Goal: Task Accomplishment & Management: Use online tool/utility

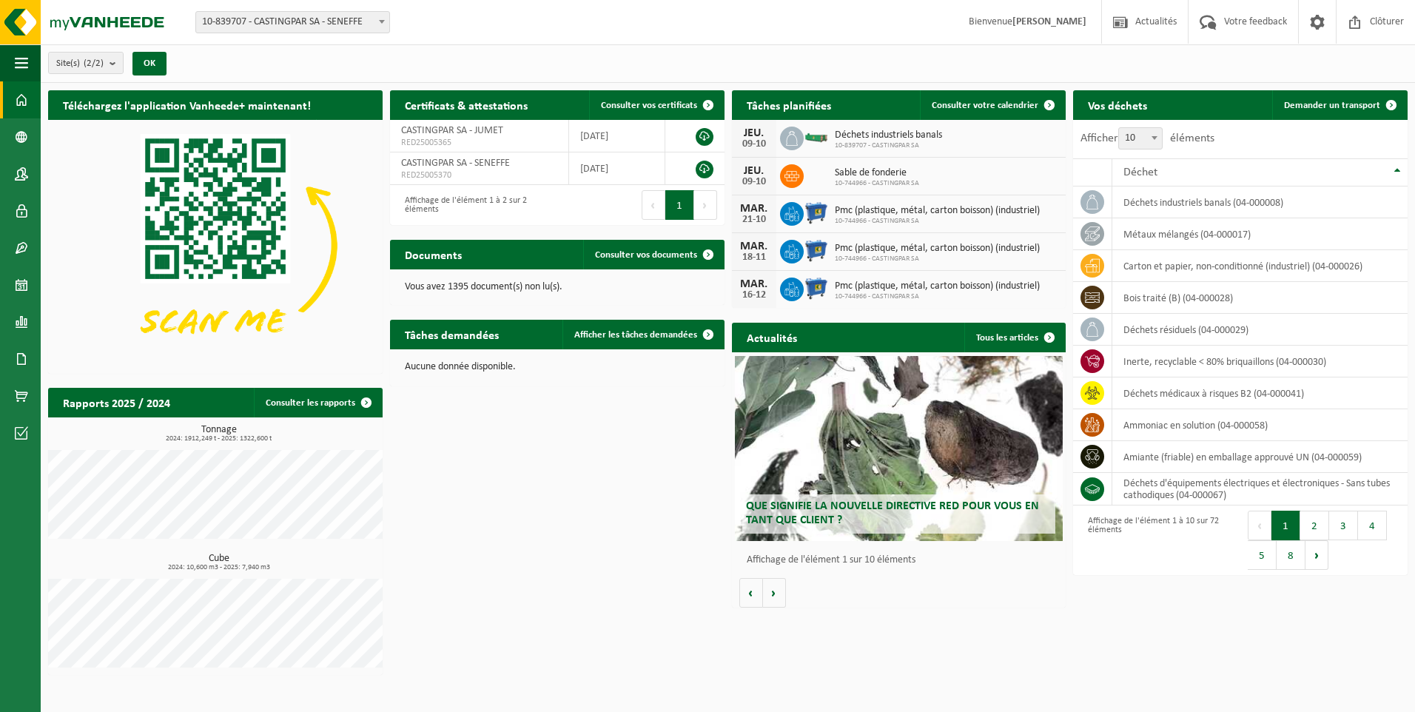
click at [329, 29] on span "10-839707 - CASTINGPAR SA - SENEFFE" at bounding box center [292, 22] width 193 height 21
select select "6262"
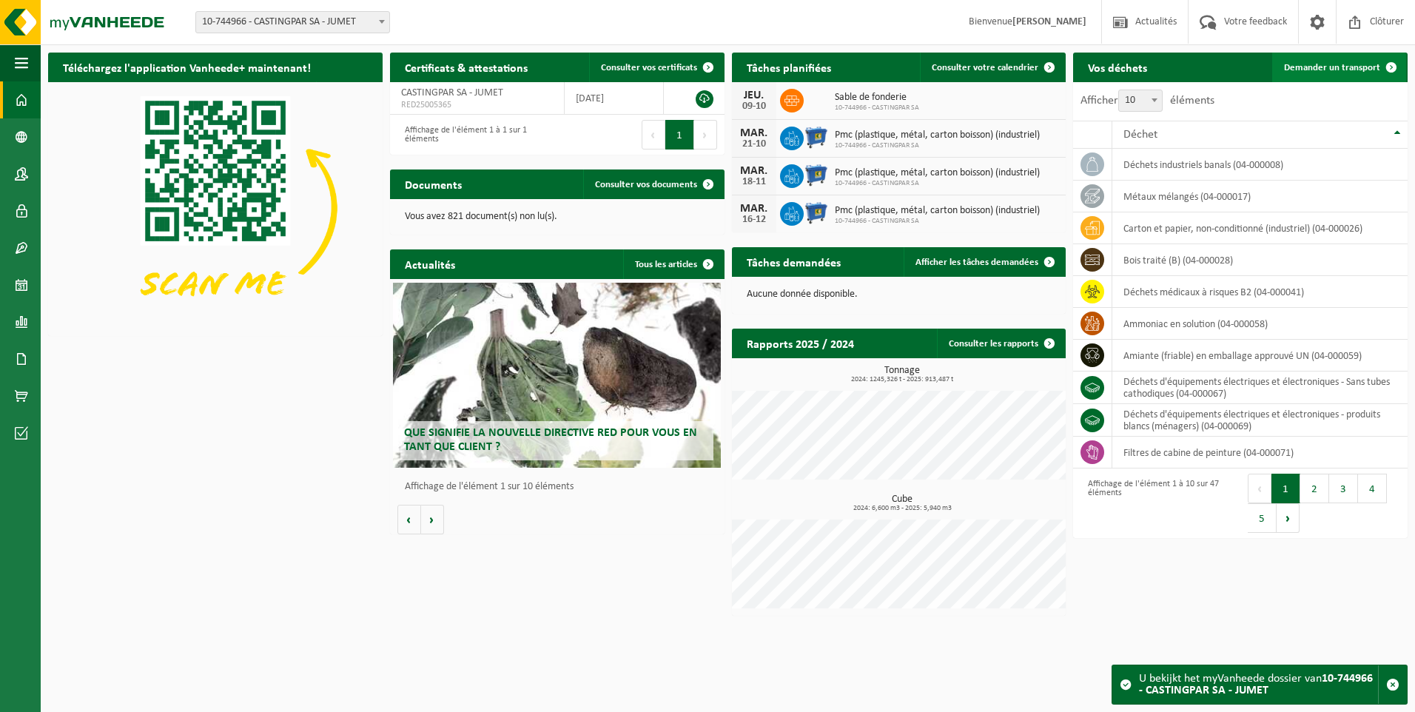
click at [1295, 67] on span "Demander un transport" at bounding box center [1332, 68] width 96 height 10
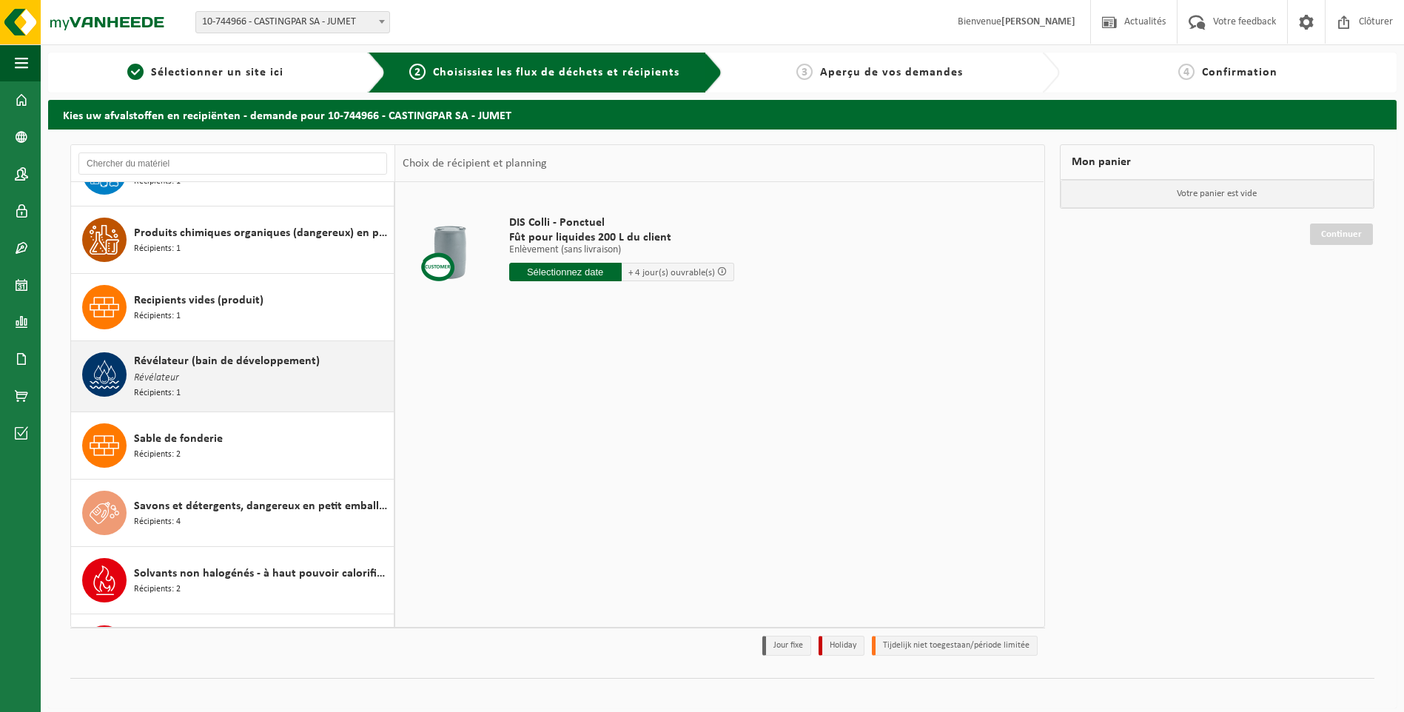
scroll to position [2590, 0]
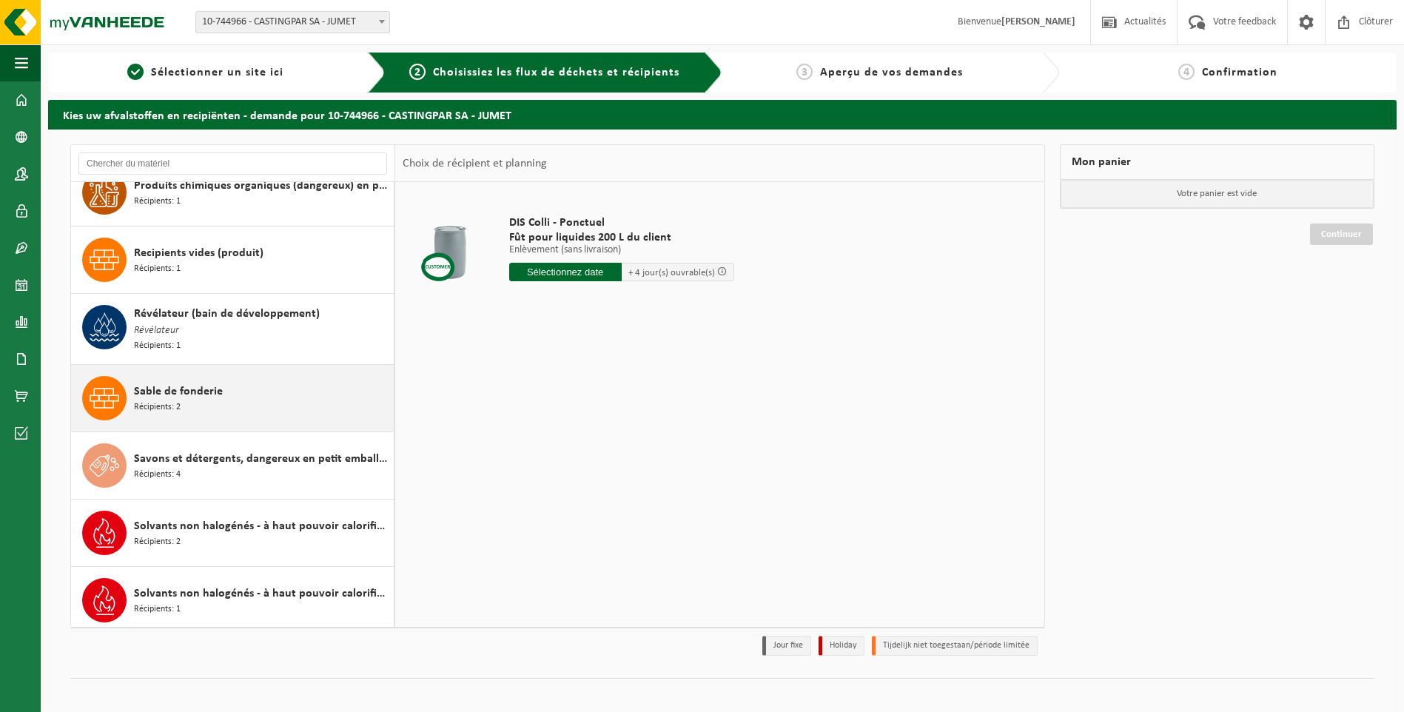
click at [218, 387] on span "Sable de fonderie" at bounding box center [178, 392] width 89 height 18
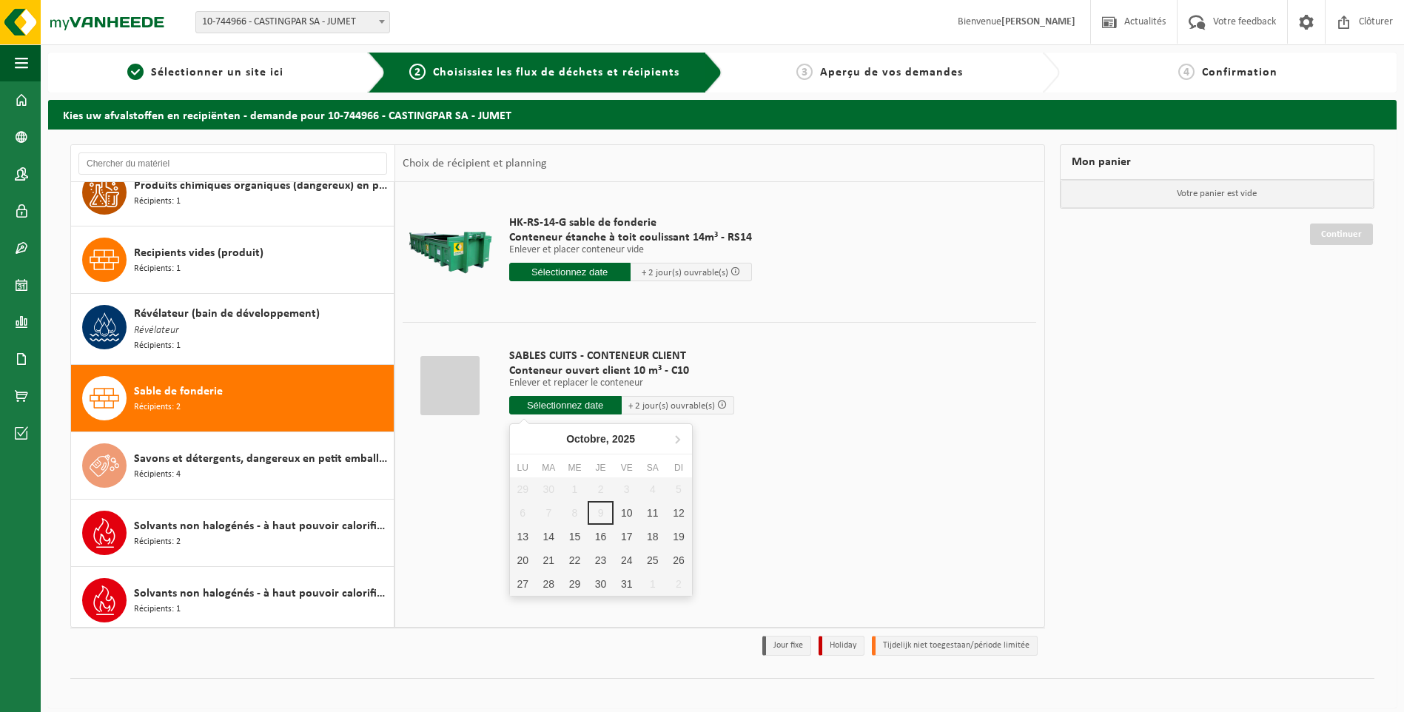
click at [561, 399] on input "text" at bounding box center [565, 405] width 113 height 19
click at [626, 507] on div "10" at bounding box center [627, 513] width 26 height 24
type input "à partir de 2025-10-10"
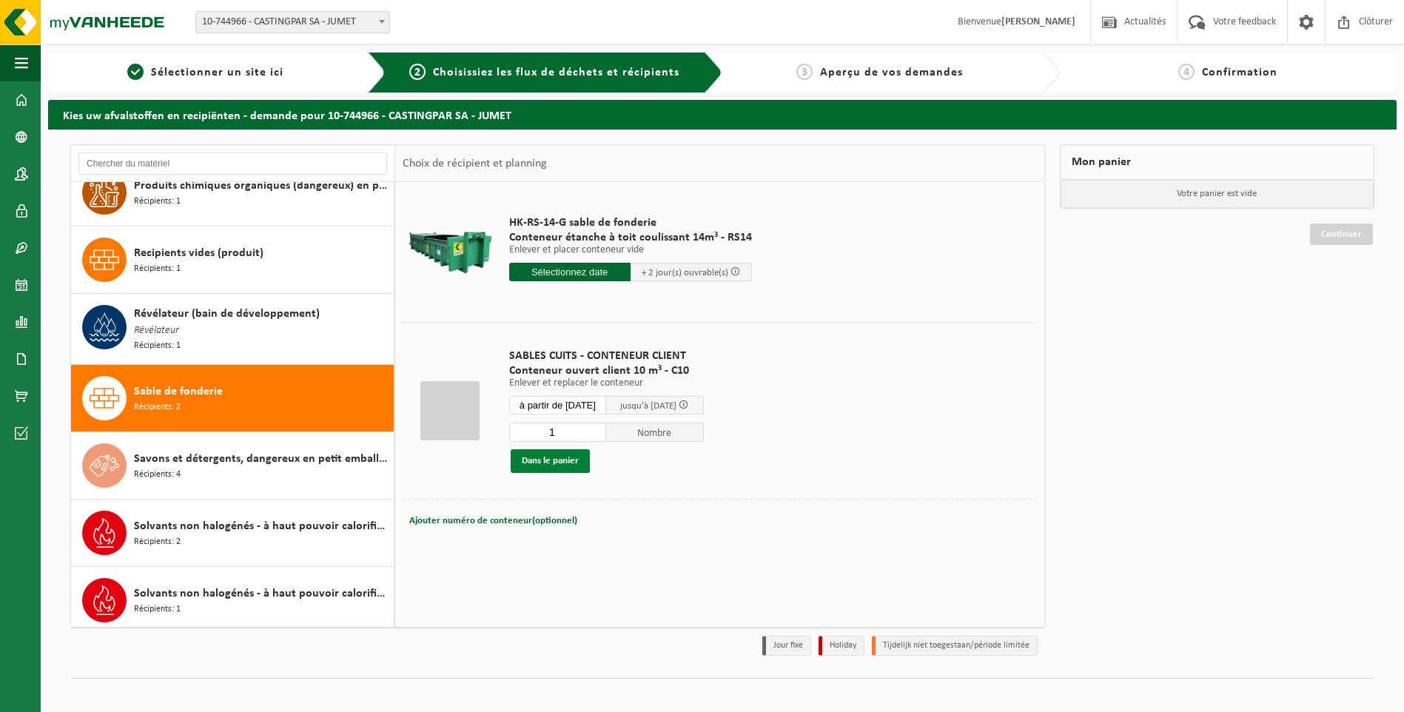
click at [557, 458] on button "Dans le panier" at bounding box center [550, 461] width 79 height 24
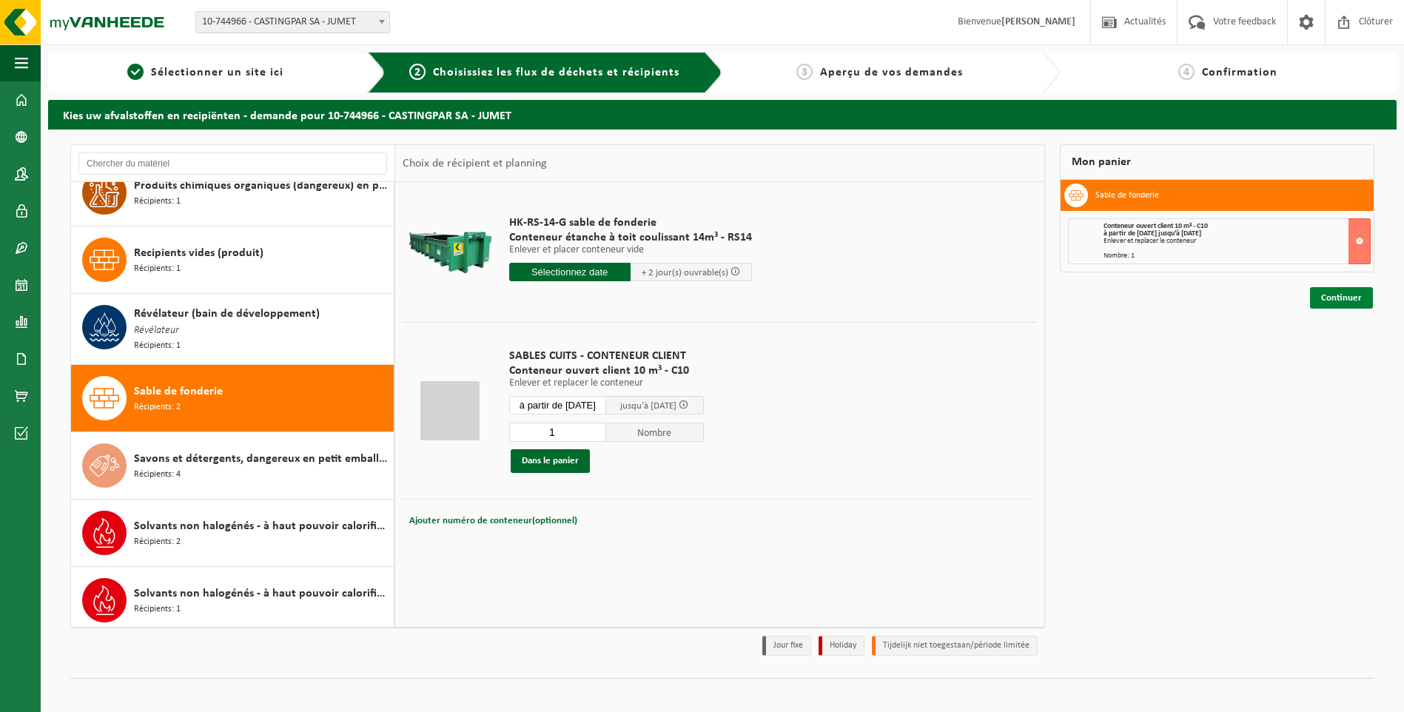
click at [1347, 295] on link "Continuer" at bounding box center [1341, 297] width 63 height 21
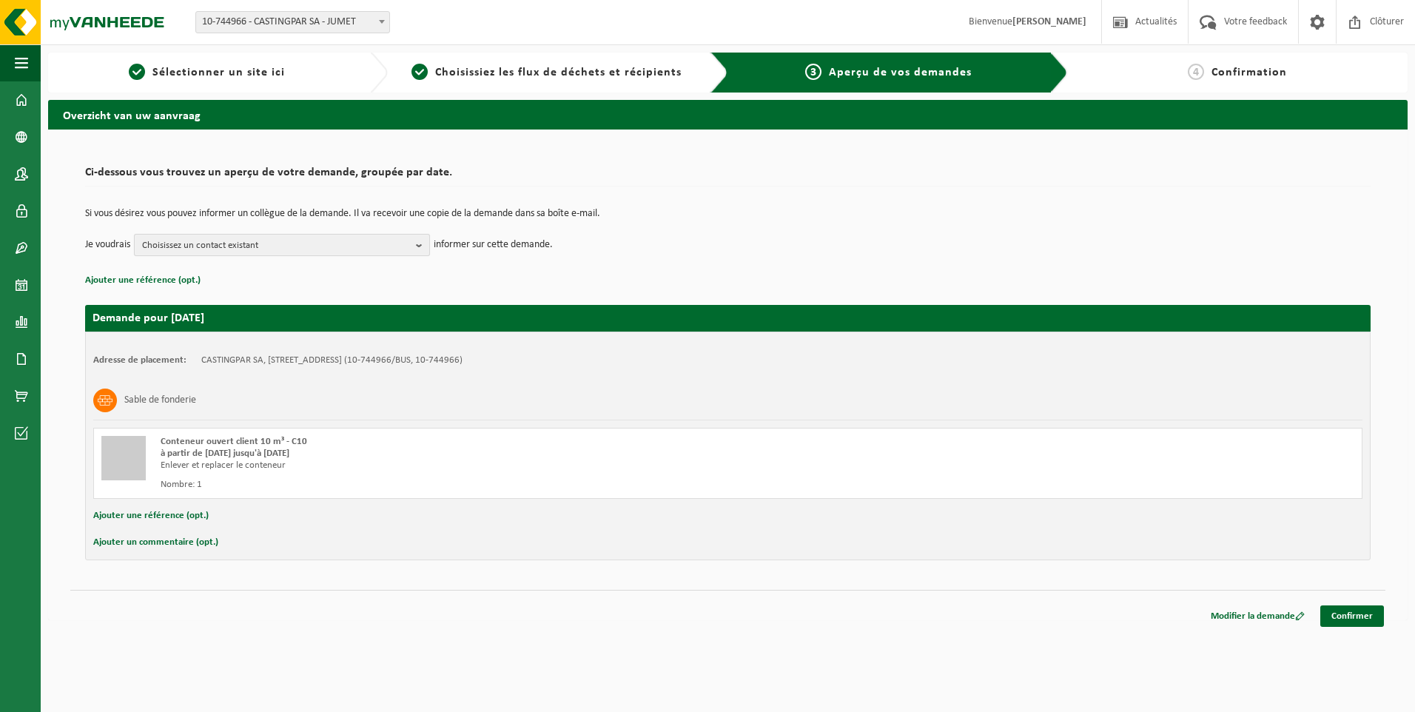
click at [298, 243] on span "Choisissez un contact existant" at bounding box center [276, 246] width 268 height 22
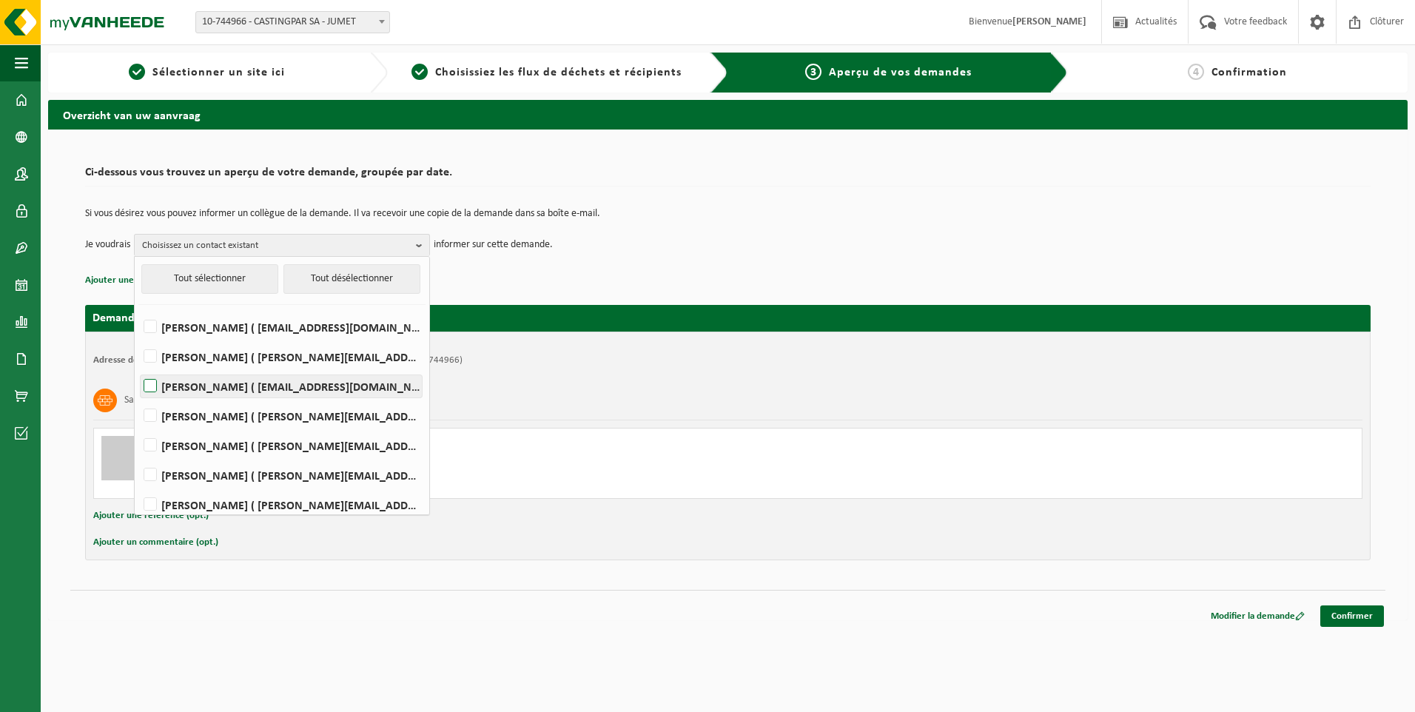
drag, startPoint x: 291, startPoint y: 378, endPoint x: 282, endPoint y: 392, distance: 16.0
click at [291, 379] on label "HELENE CANDRIES ( invoicing@castingpar.com )" at bounding box center [281, 386] width 281 height 22
click at [138, 368] on input "HELENE CANDRIES ( invoicing@castingpar.com )" at bounding box center [138, 367] width 1 height 1
checkbox input "true"
click at [260, 437] on label "PHILIPPE FRIS ( philippe.fris@castingpar.com )" at bounding box center [281, 446] width 281 height 22
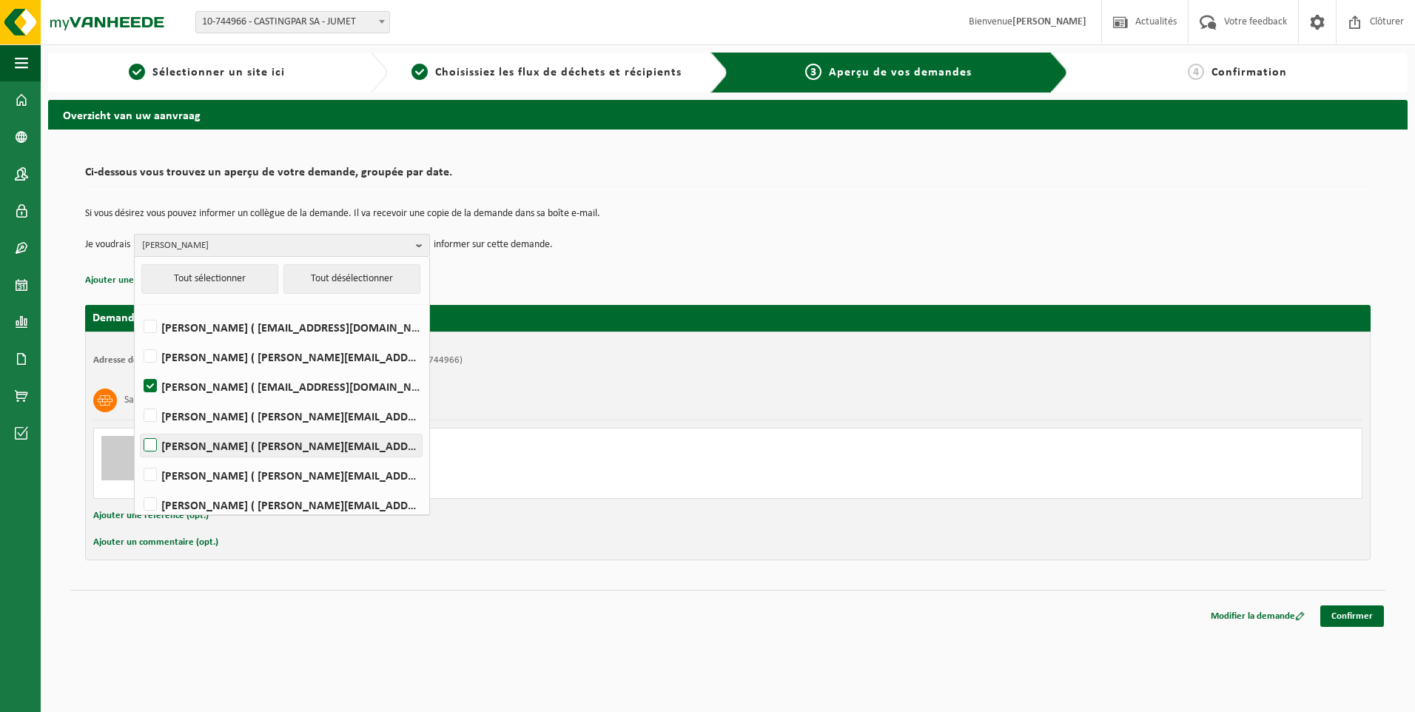
click at [138, 427] on input "PHILIPPE FRIS ( philippe.fris@castingpar.com )" at bounding box center [138, 426] width 1 height 1
checkbox input "true"
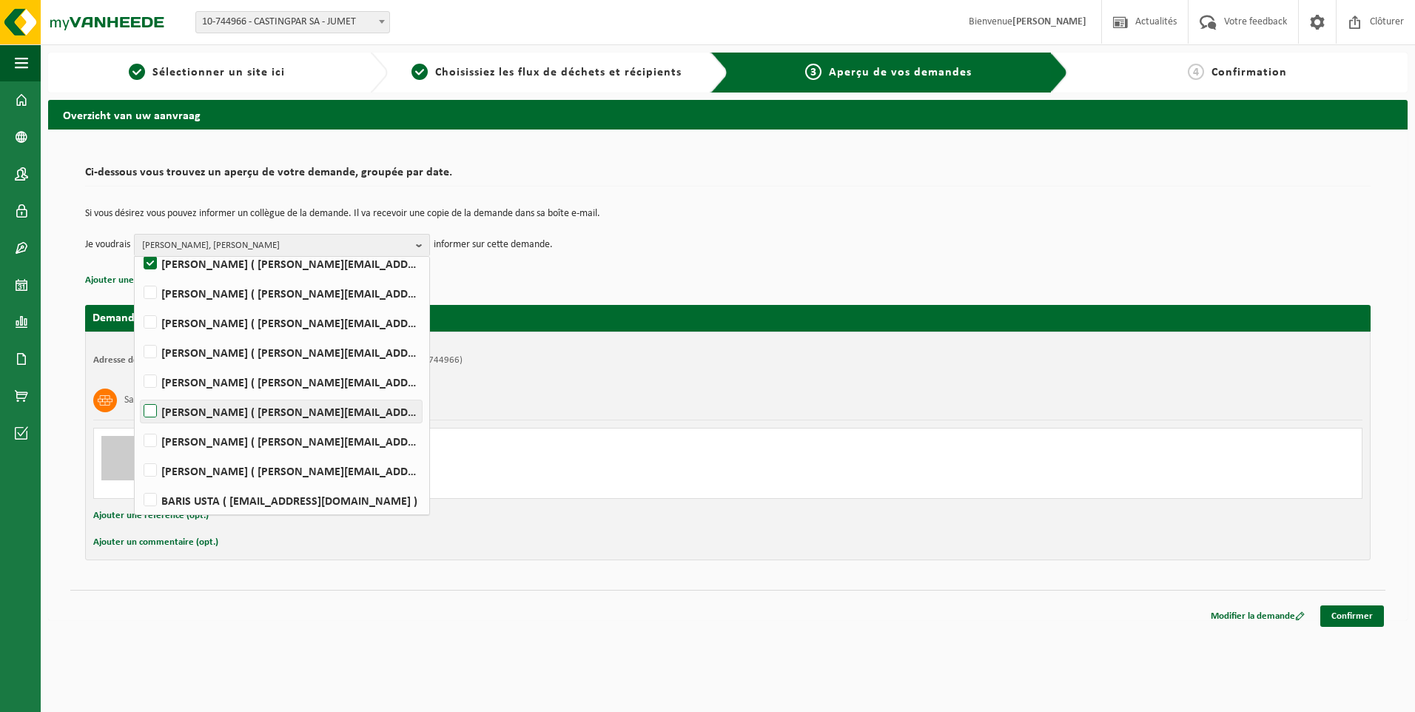
scroll to position [186, 0]
click at [170, 463] on label "Rudy Nigro ( rudy.nigro@castingpar.com )" at bounding box center [281, 467] width 281 height 22
click at [138, 449] on input "Rudy Nigro ( rudy.nigro@castingpar.com )" at bounding box center [138, 448] width 1 height 1
checkbox input "true"
click at [267, 237] on span "HELENE CANDRIES, PHILIPPE FRIS, Rudy Nigro" at bounding box center [276, 246] width 268 height 22
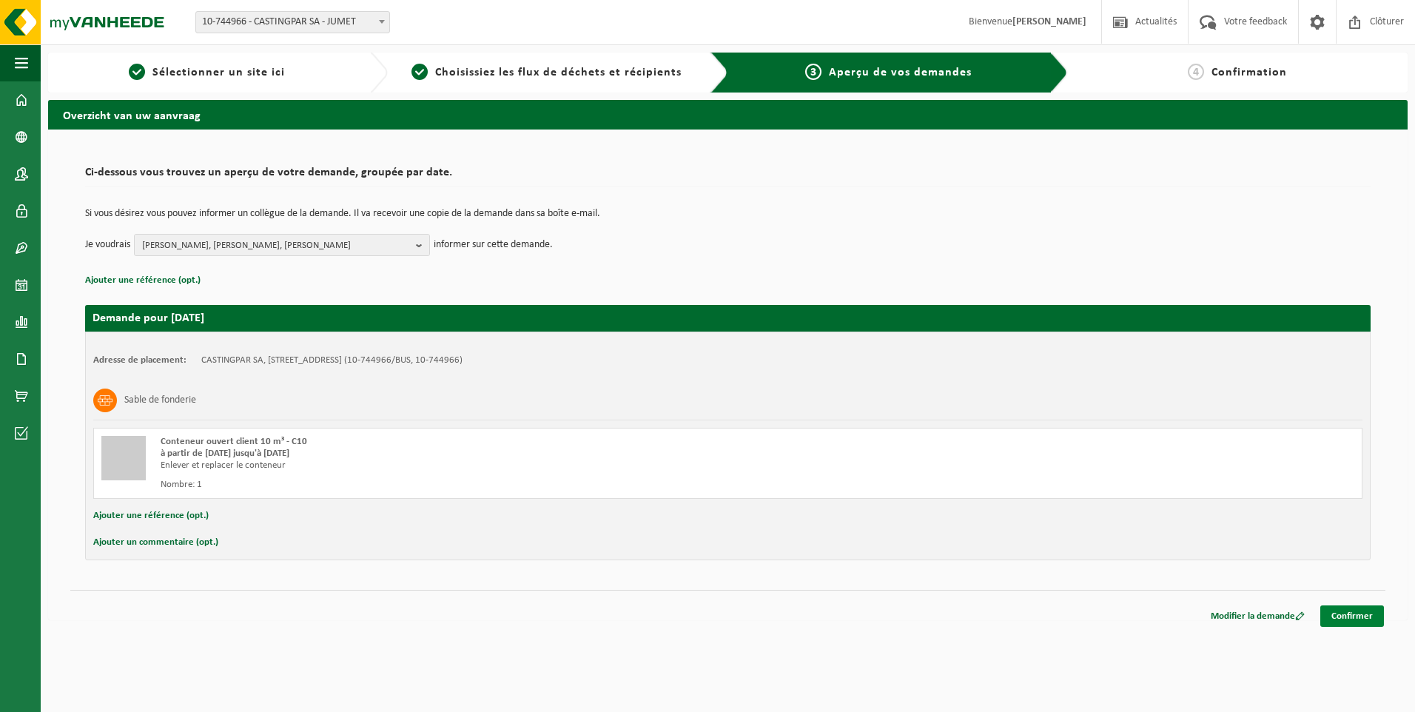
click at [1340, 620] on link "Confirmer" at bounding box center [1353, 616] width 64 height 21
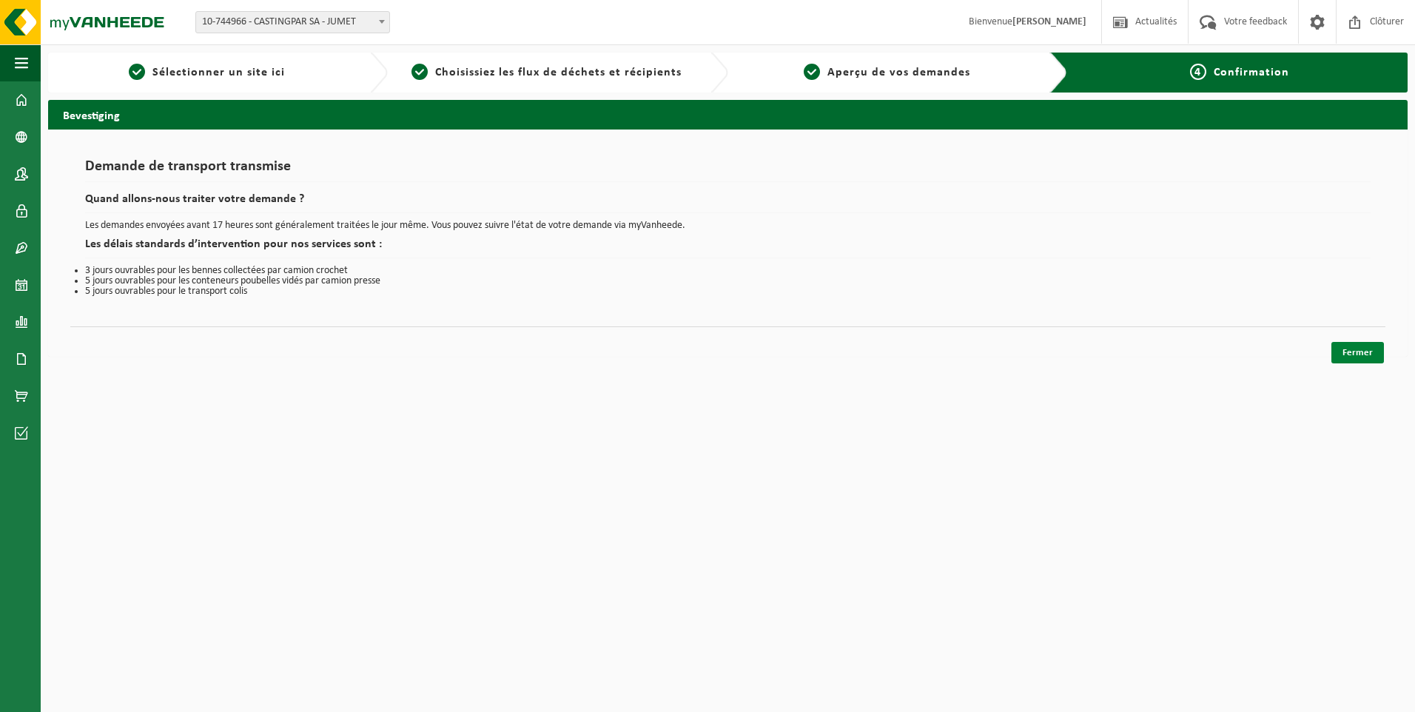
click at [1380, 352] on link "Fermer" at bounding box center [1358, 352] width 53 height 21
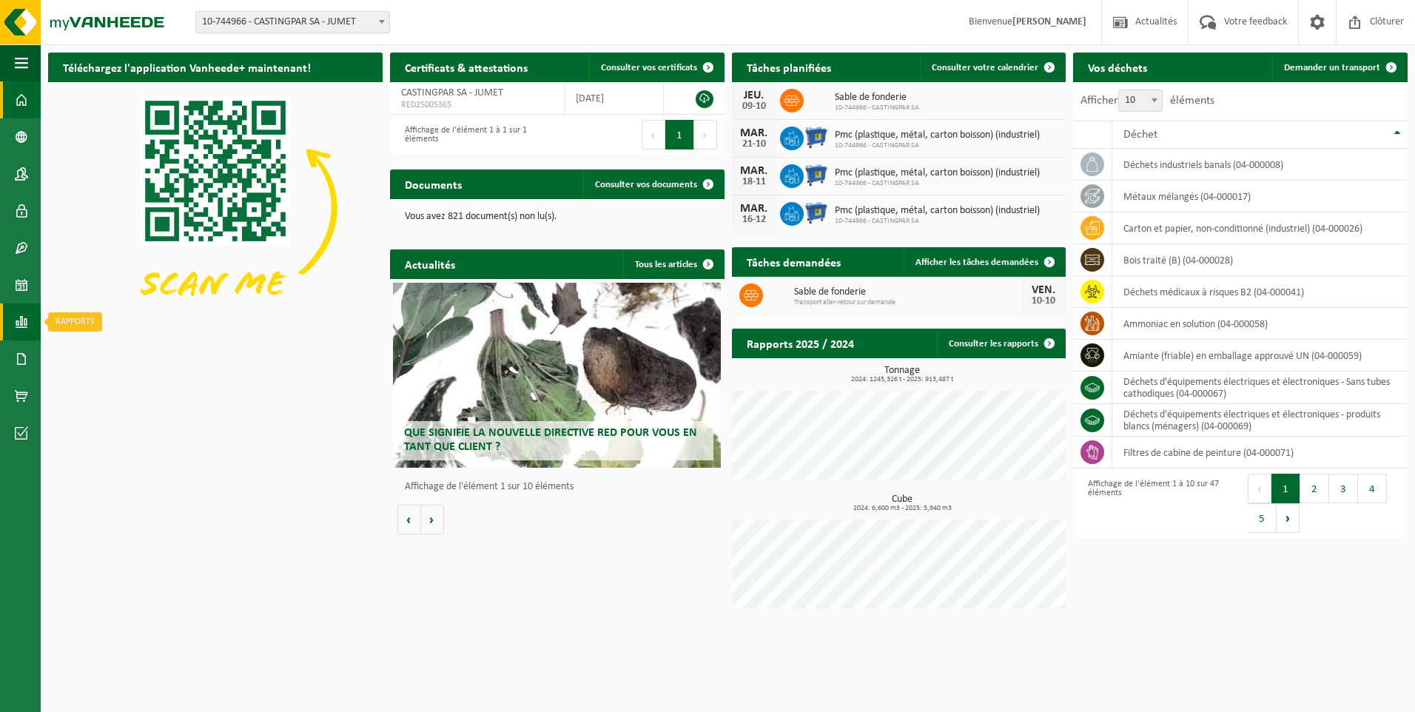
click at [17, 317] on span at bounding box center [21, 322] width 13 height 37
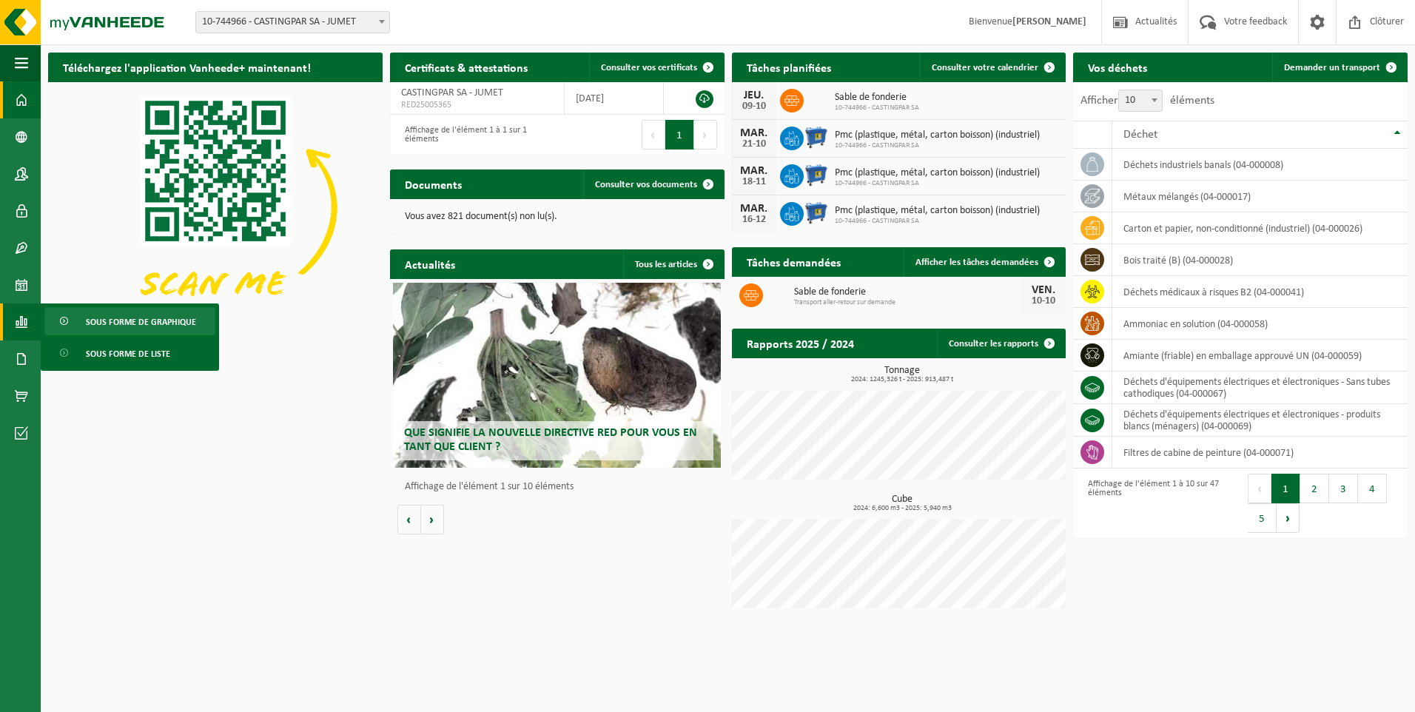
click at [124, 325] on span "Sous forme de graphique" at bounding box center [141, 322] width 110 height 28
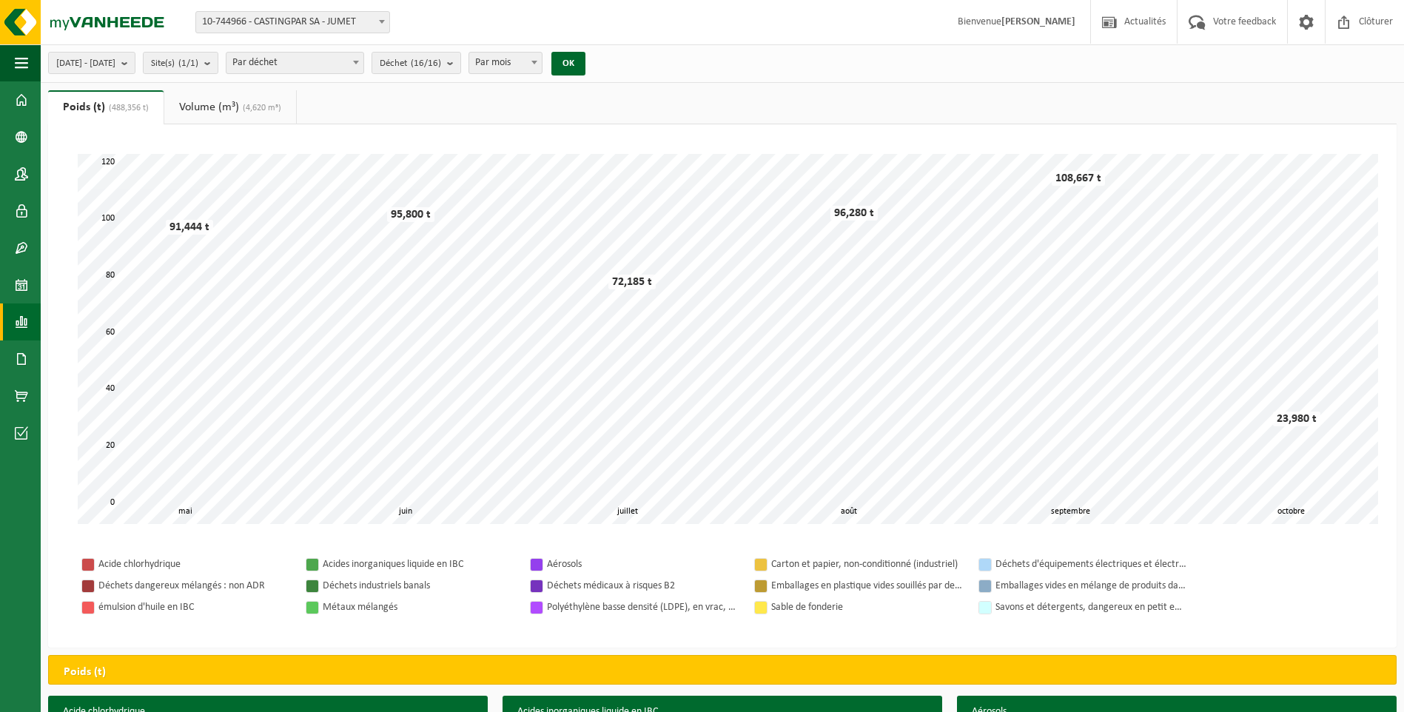
click at [363, 58] on span "Par déchet" at bounding box center [295, 63] width 137 height 21
click at [363, 56] on span "Par déchet" at bounding box center [295, 63] width 137 height 21
click at [441, 63] on count "(16/16)" at bounding box center [426, 63] width 30 height 10
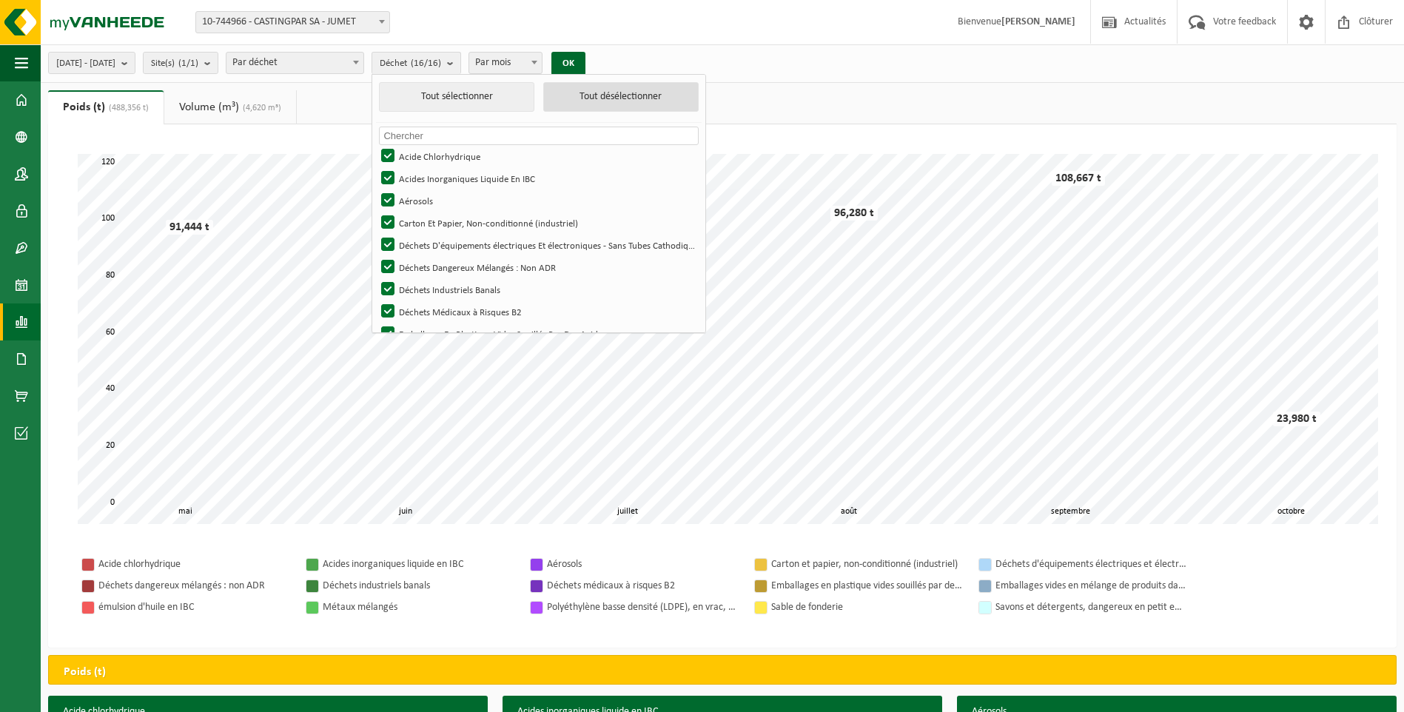
click at [606, 107] on button "Tout désélectionner" at bounding box center [620, 97] width 155 height 30
checkbox input "false"
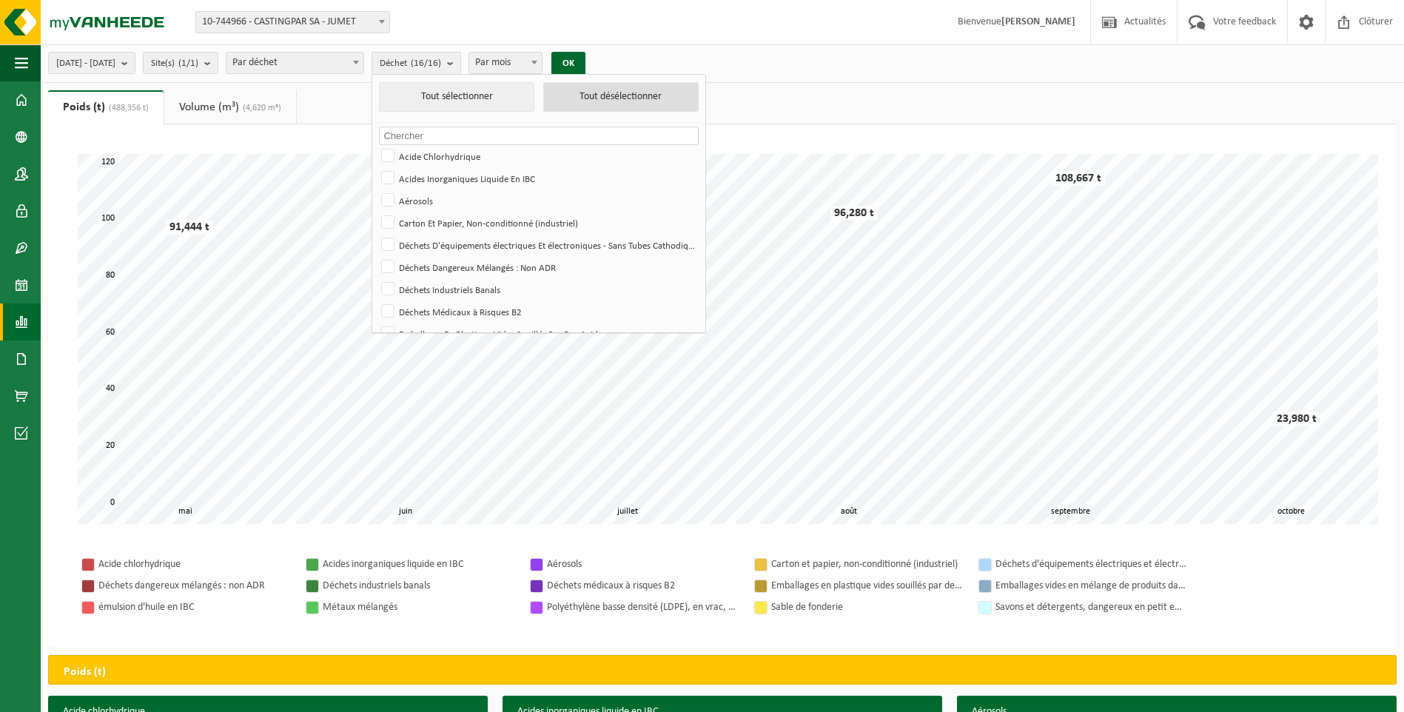
checkbox input "false"
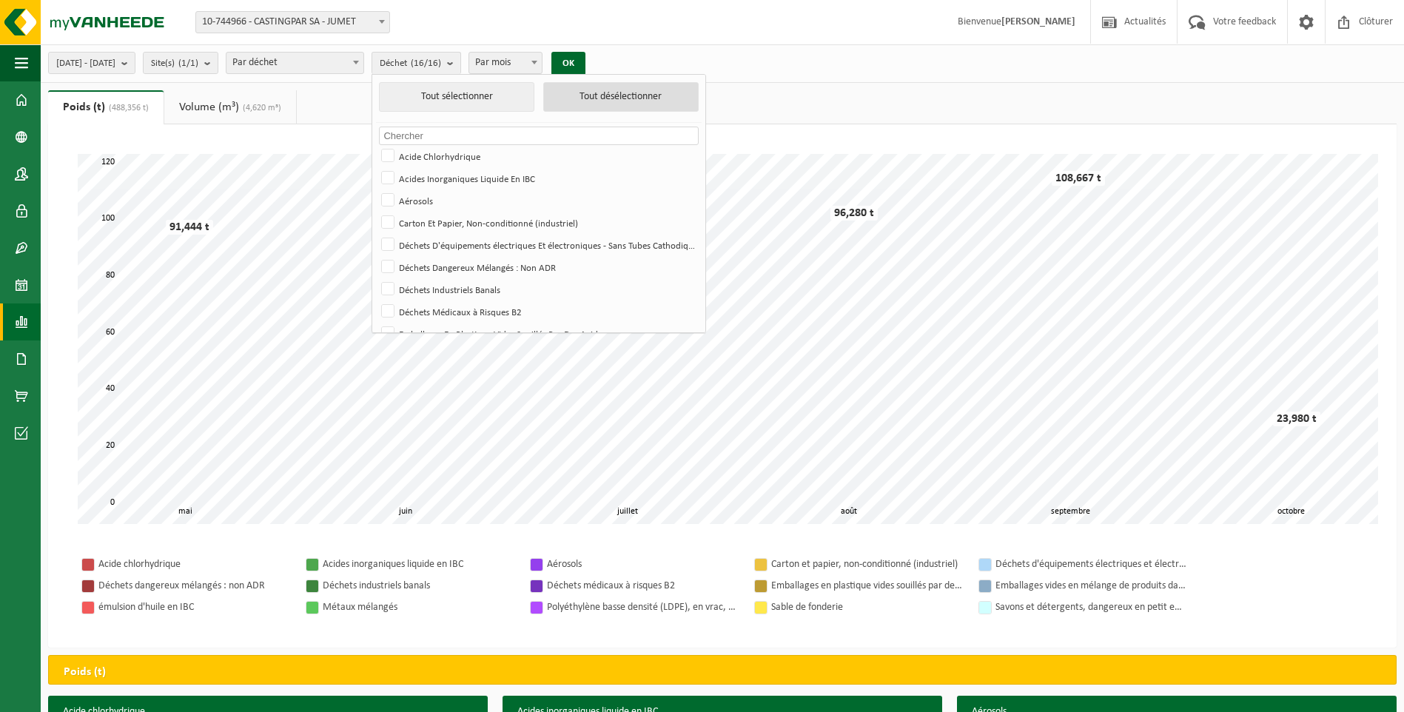
checkbox input "false"
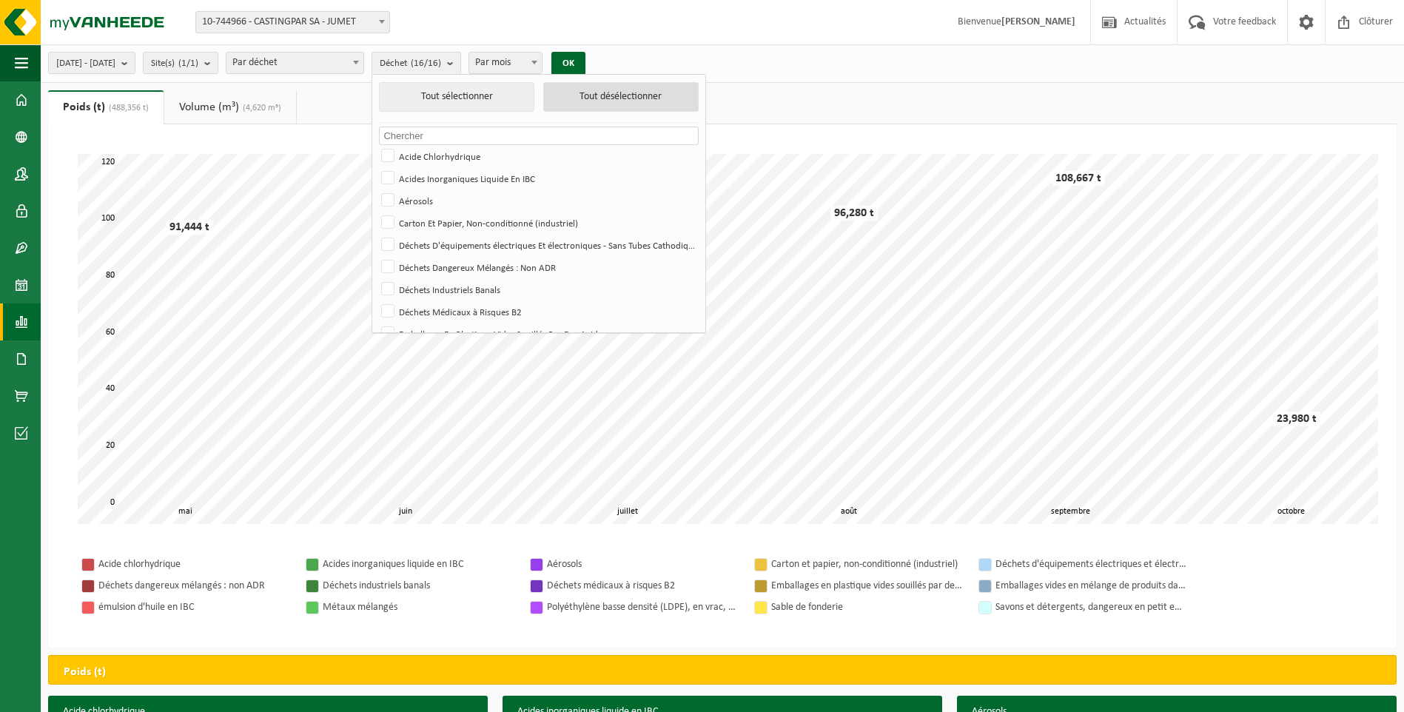
checkbox input "false"
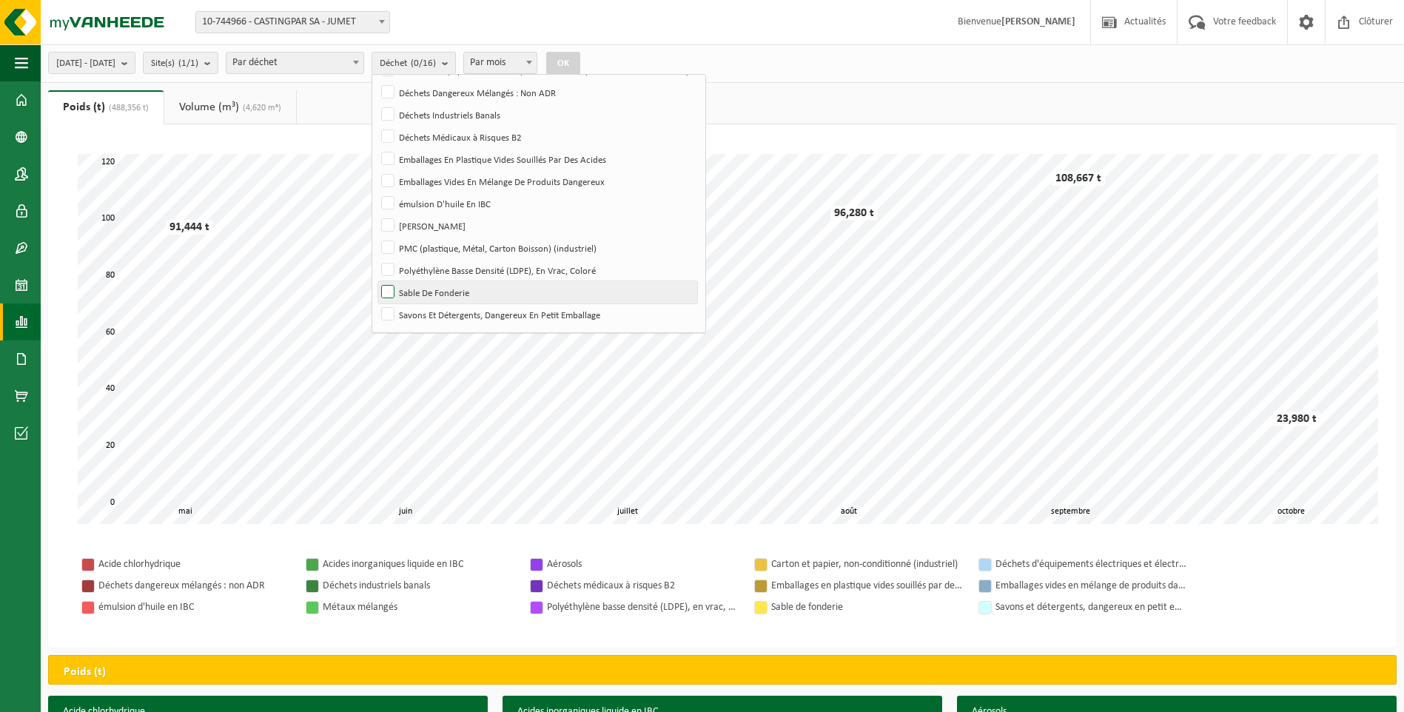
click at [489, 292] on label "Sable De Fonderie" at bounding box center [537, 292] width 319 height 22
click at [376, 281] on input "Sable De Fonderie" at bounding box center [375, 281] width 1 height 1
checkbox input "true"
click at [580, 61] on button "OK" at bounding box center [563, 64] width 34 height 24
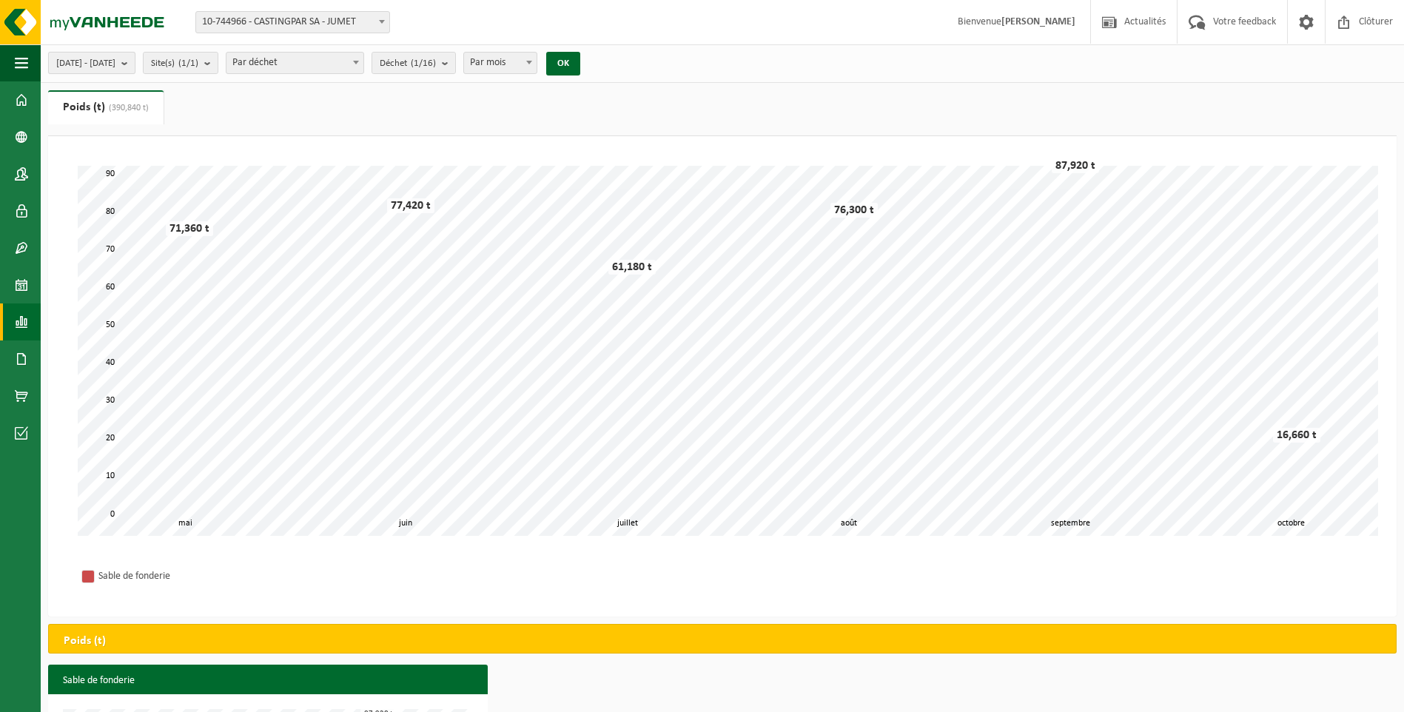
click at [115, 64] on span "[DATE] - [DATE]" at bounding box center [85, 64] width 59 height 22
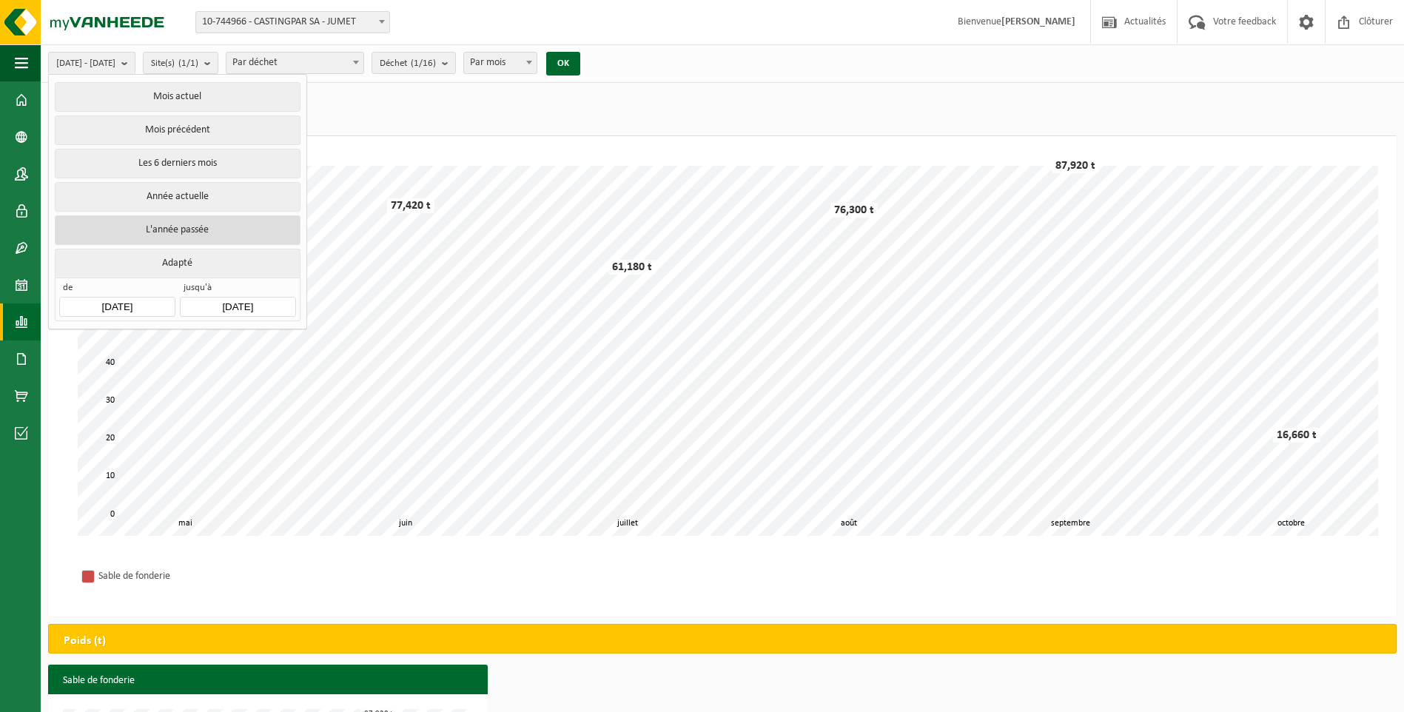
click at [162, 224] on button "L'année passée" at bounding box center [177, 230] width 245 height 30
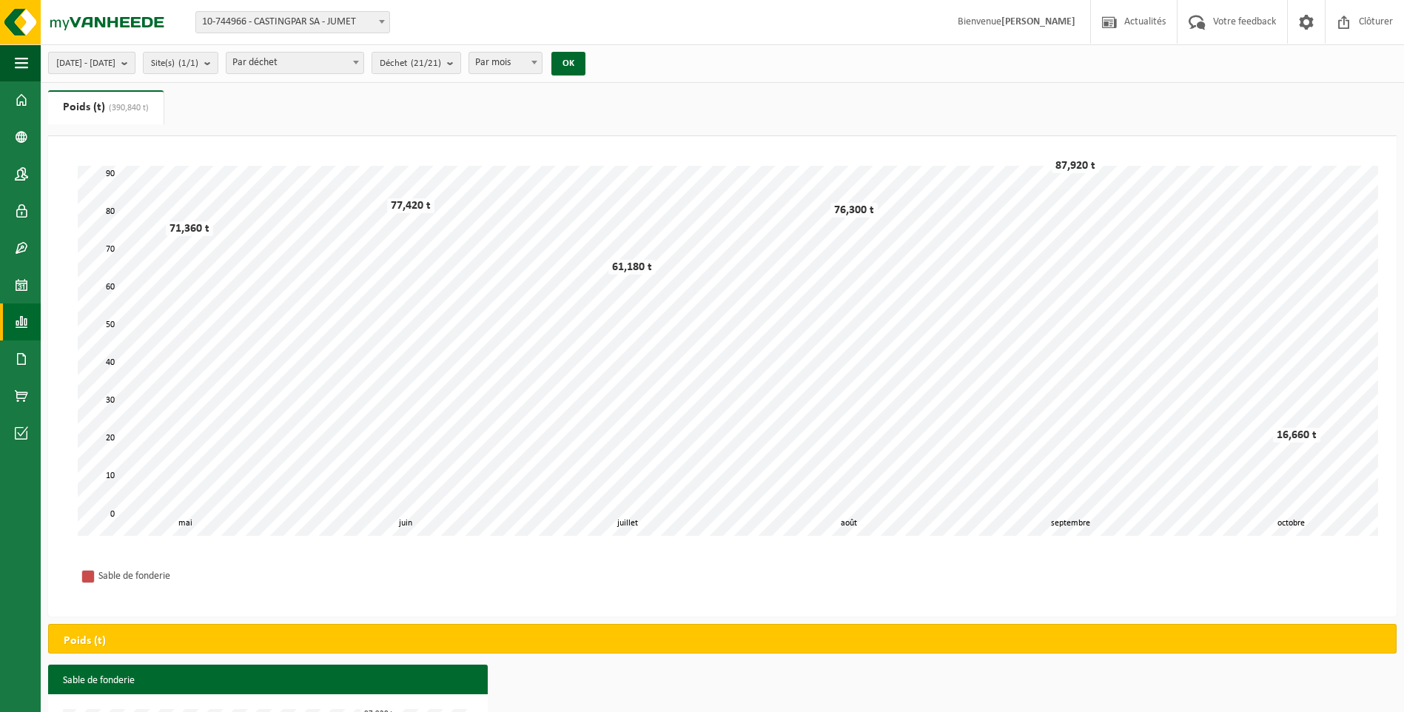
click at [115, 60] on span "[DATE] - [DATE]" at bounding box center [85, 64] width 59 height 22
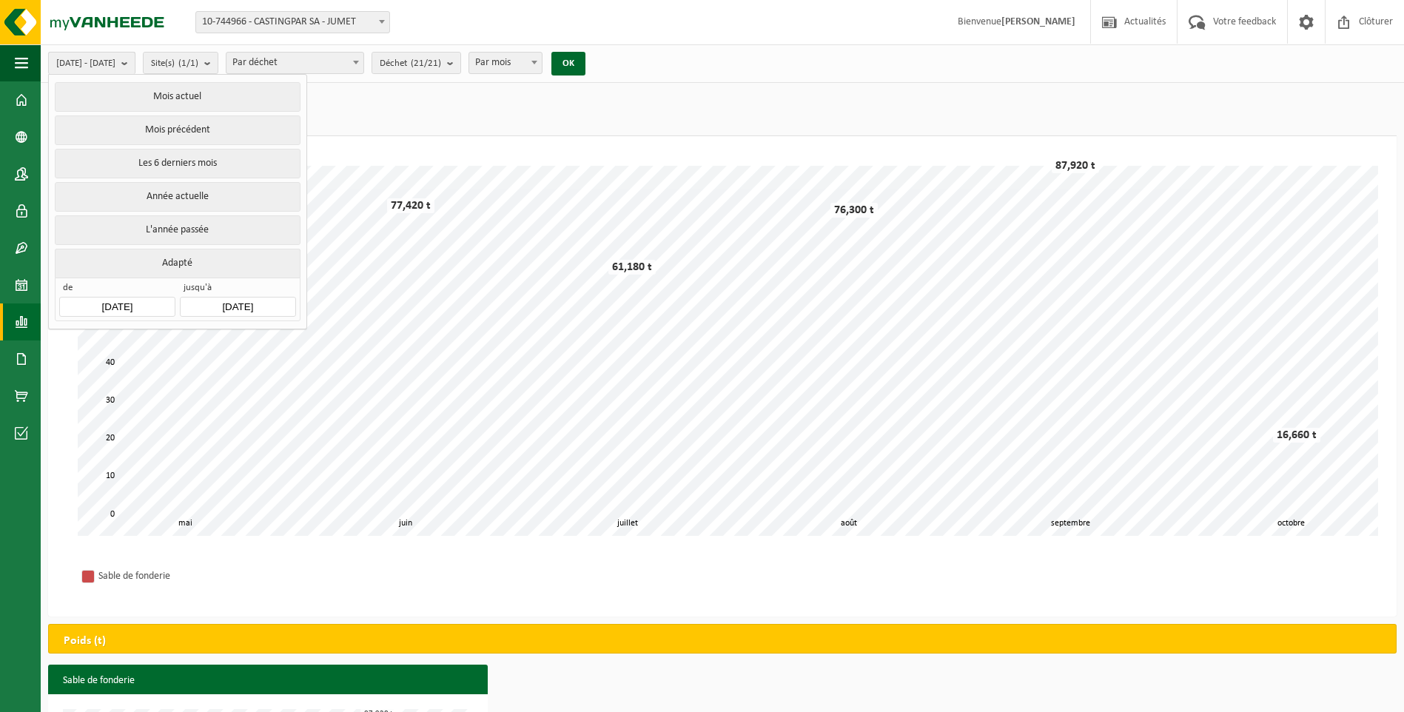
click at [115, 58] on span "[DATE] - [DATE]" at bounding box center [85, 64] width 59 height 22
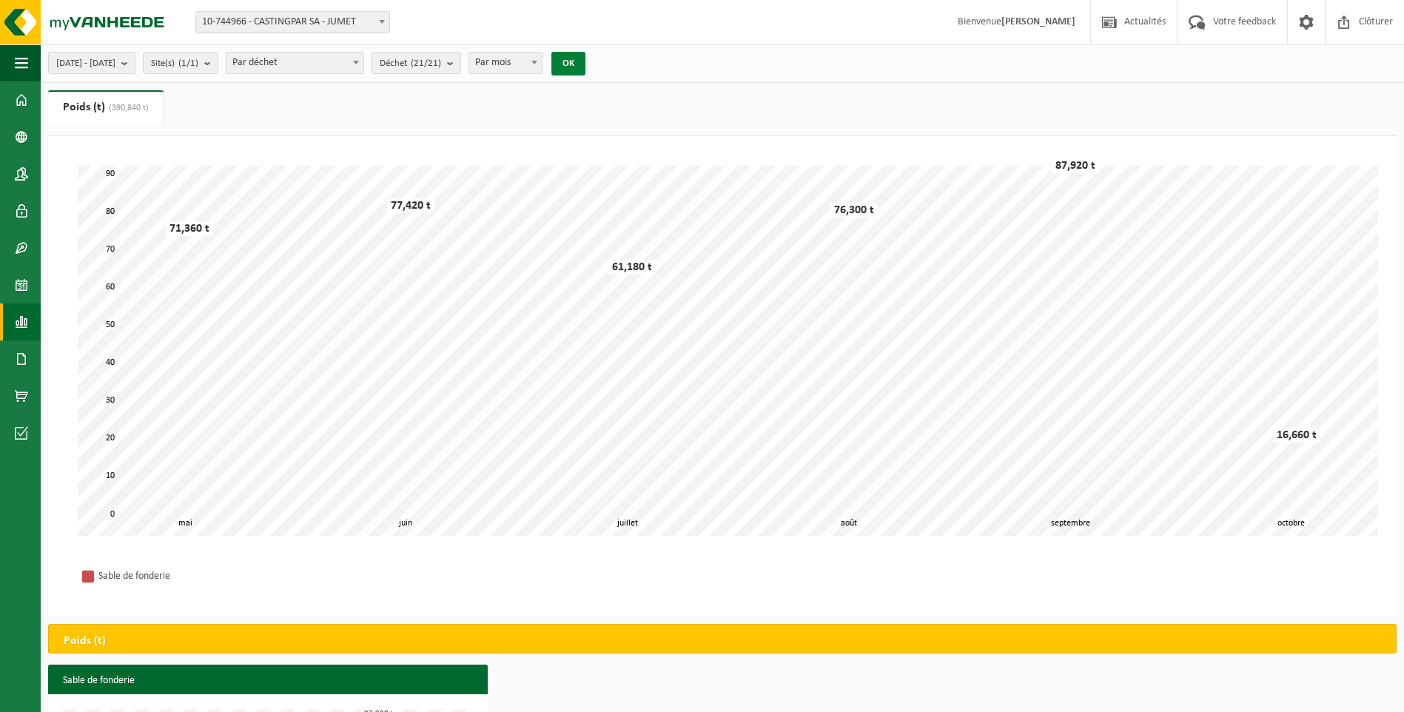
click at [586, 67] on button "OK" at bounding box center [568, 64] width 34 height 24
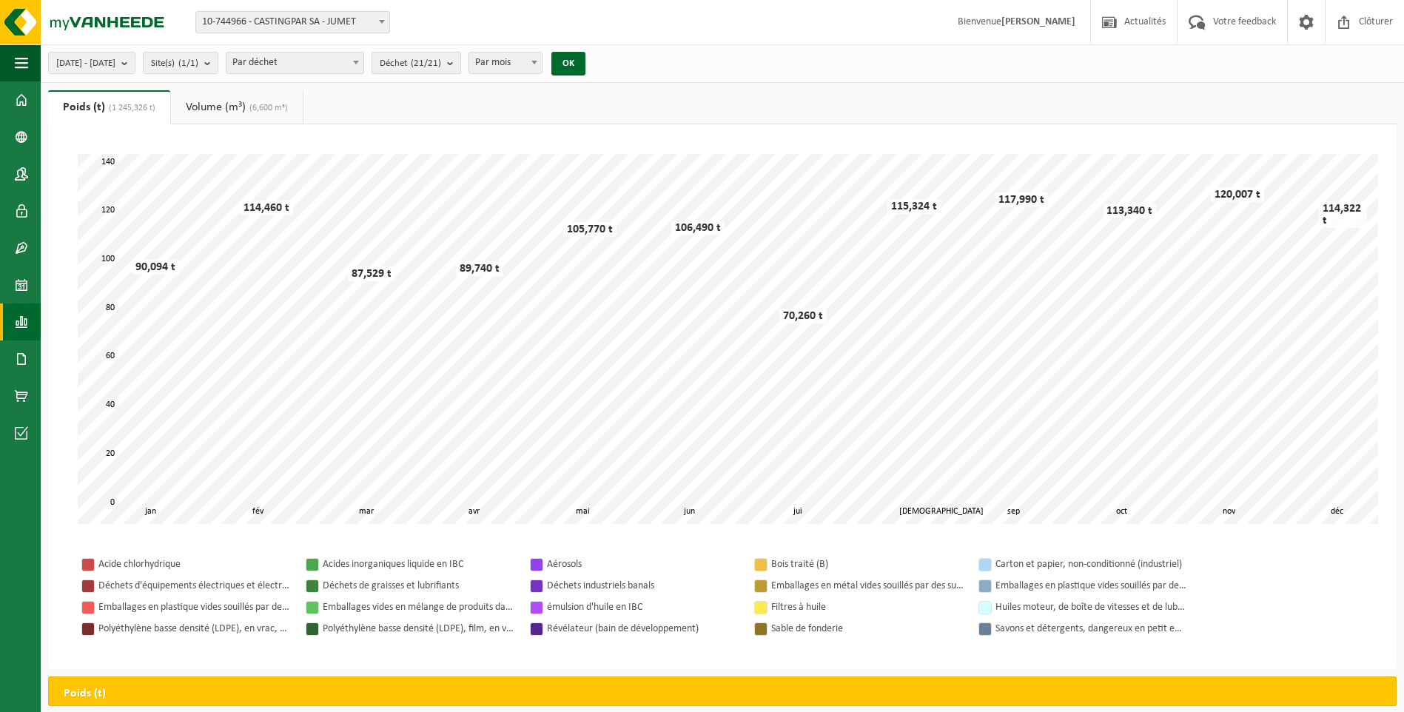
click at [435, 61] on span "Déchet (21/21)" at bounding box center [410, 64] width 61 height 22
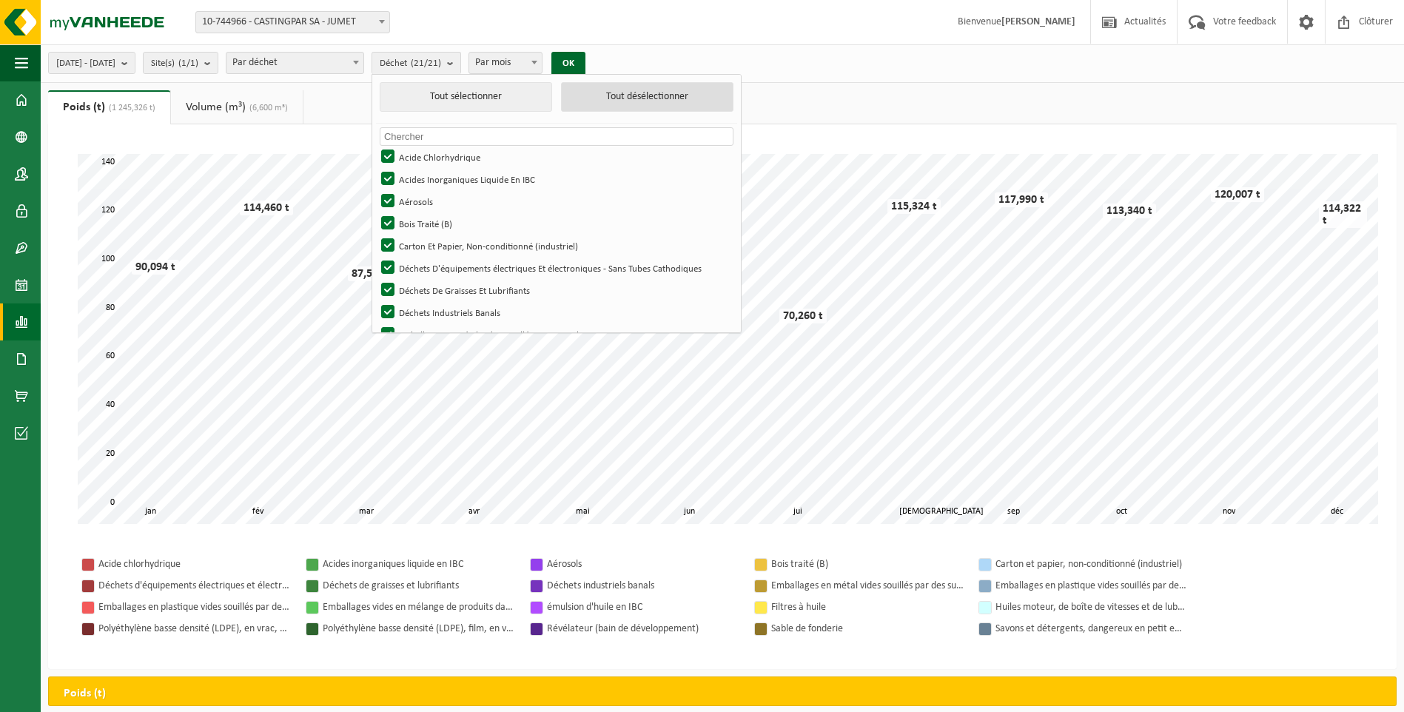
click at [644, 105] on button "Tout désélectionner" at bounding box center [647, 97] width 172 height 30
checkbox input "false"
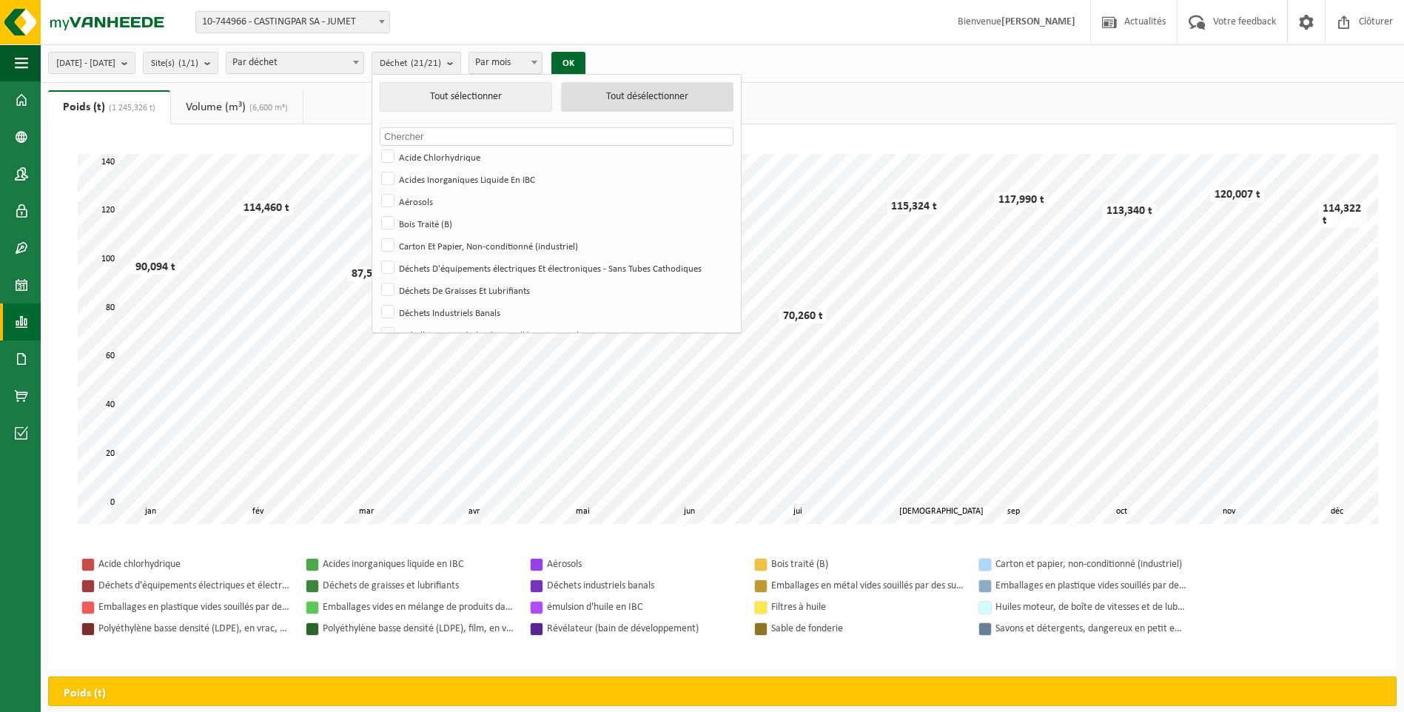
checkbox input "false"
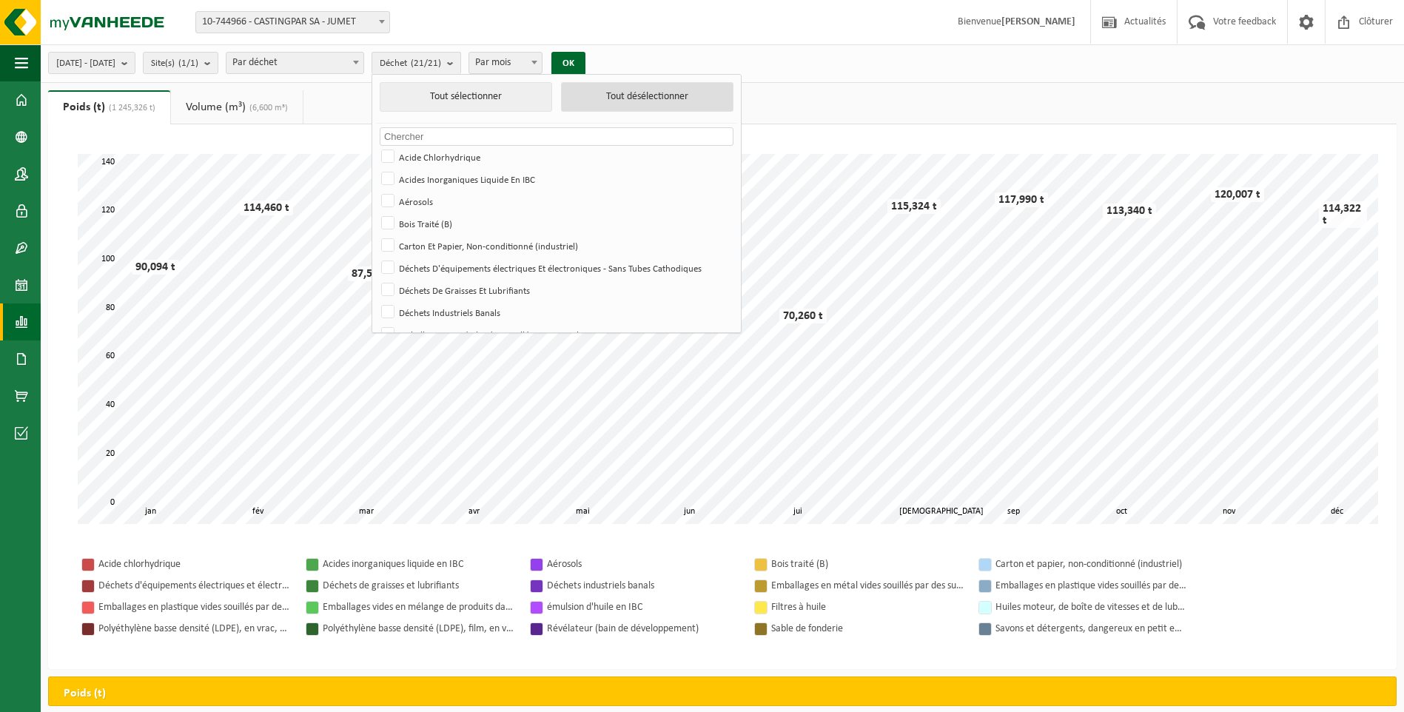
checkbox input "false"
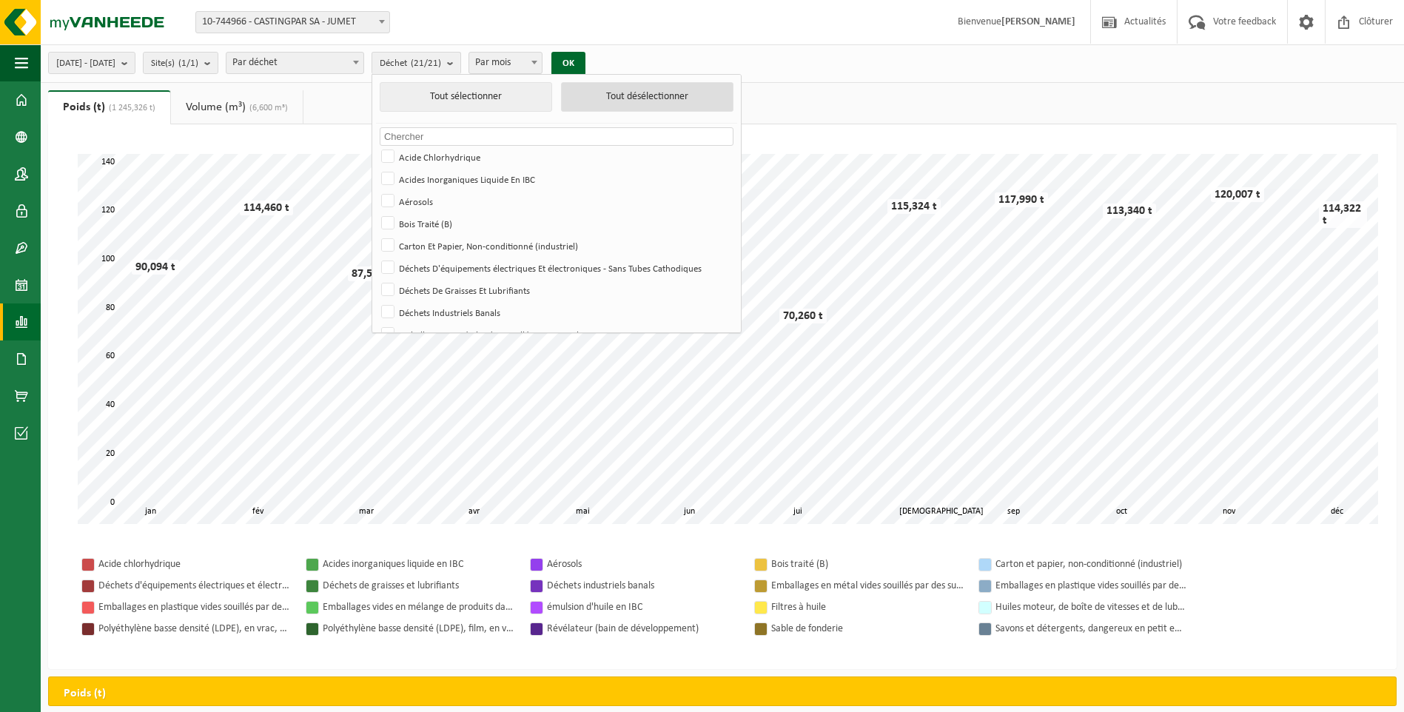
checkbox input "false"
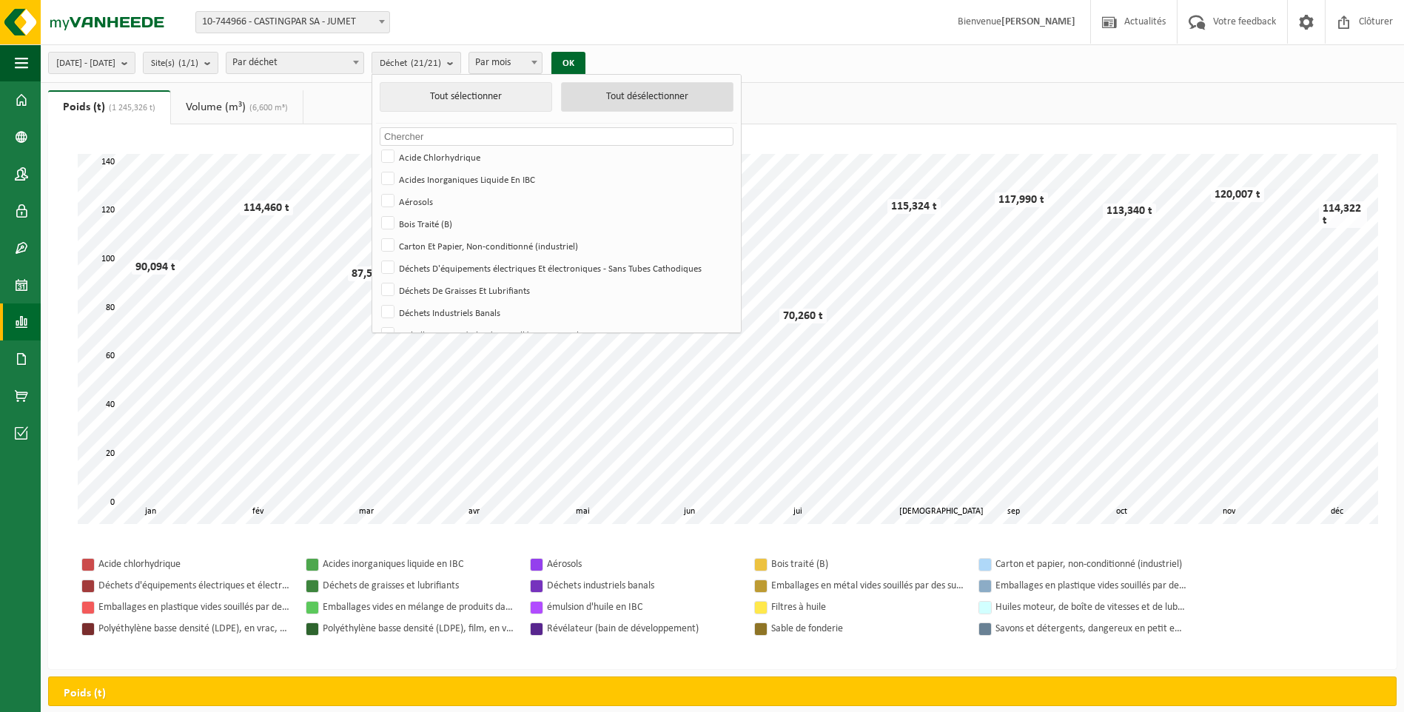
checkbox input "false"
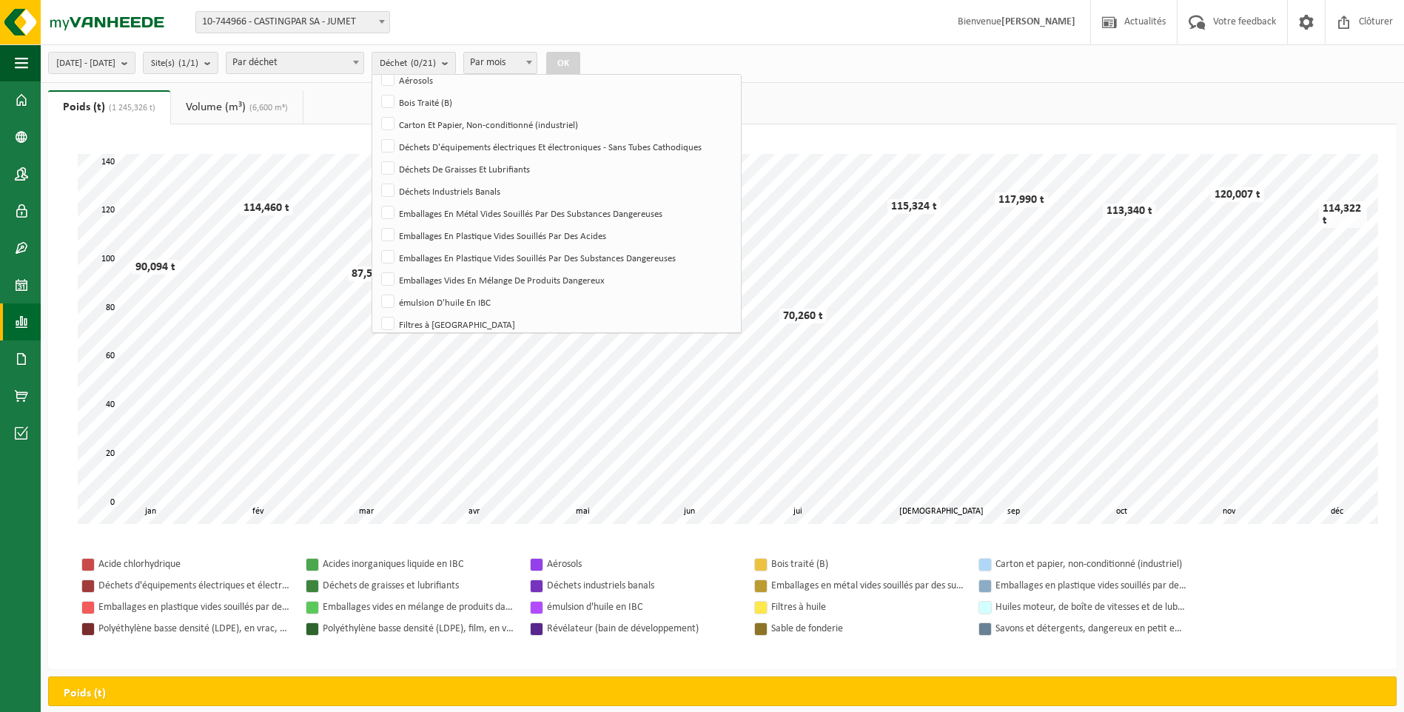
scroll to position [286, 0]
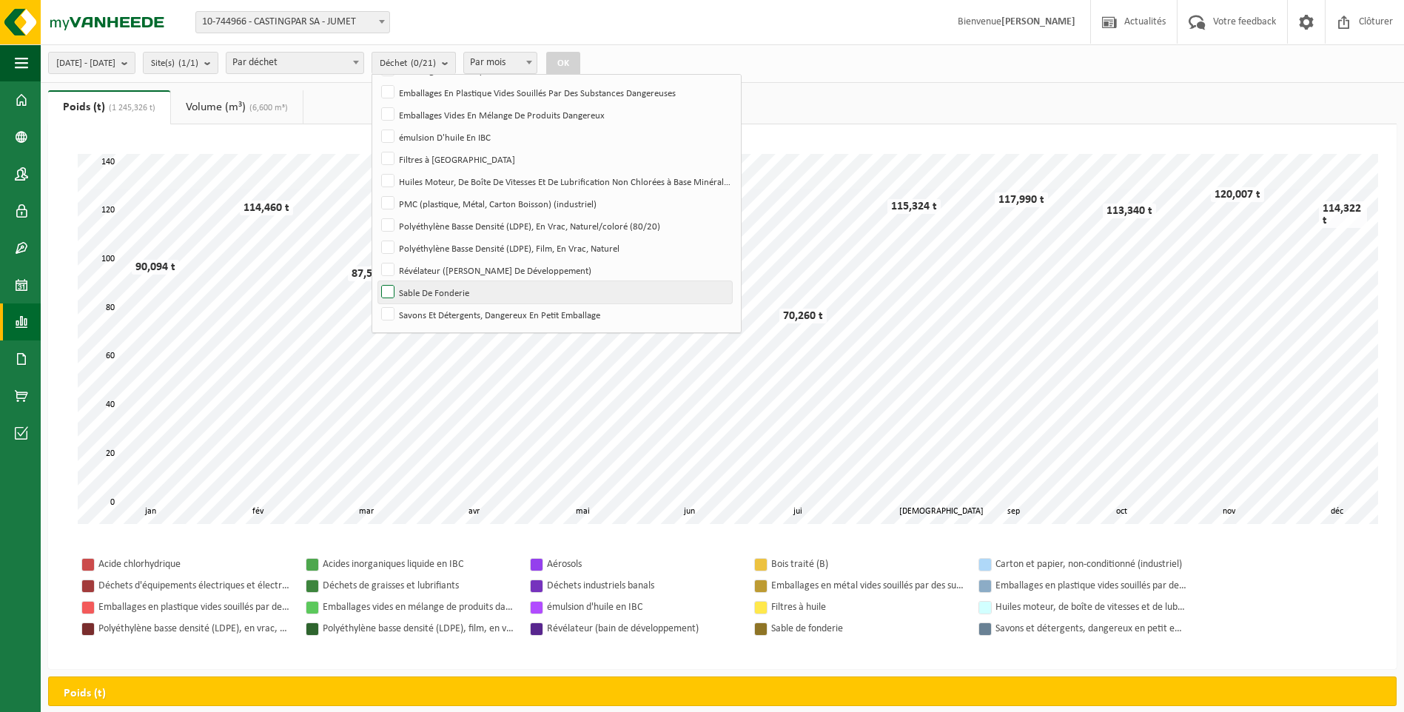
click at [457, 293] on label "Sable De Fonderie" at bounding box center [555, 292] width 354 height 22
click at [376, 281] on input "Sable De Fonderie" at bounding box center [375, 281] width 1 height 1
checkbox input "true"
click at [580, 60] on button "OK" at bounding box center [563, 64] width 34 height 24
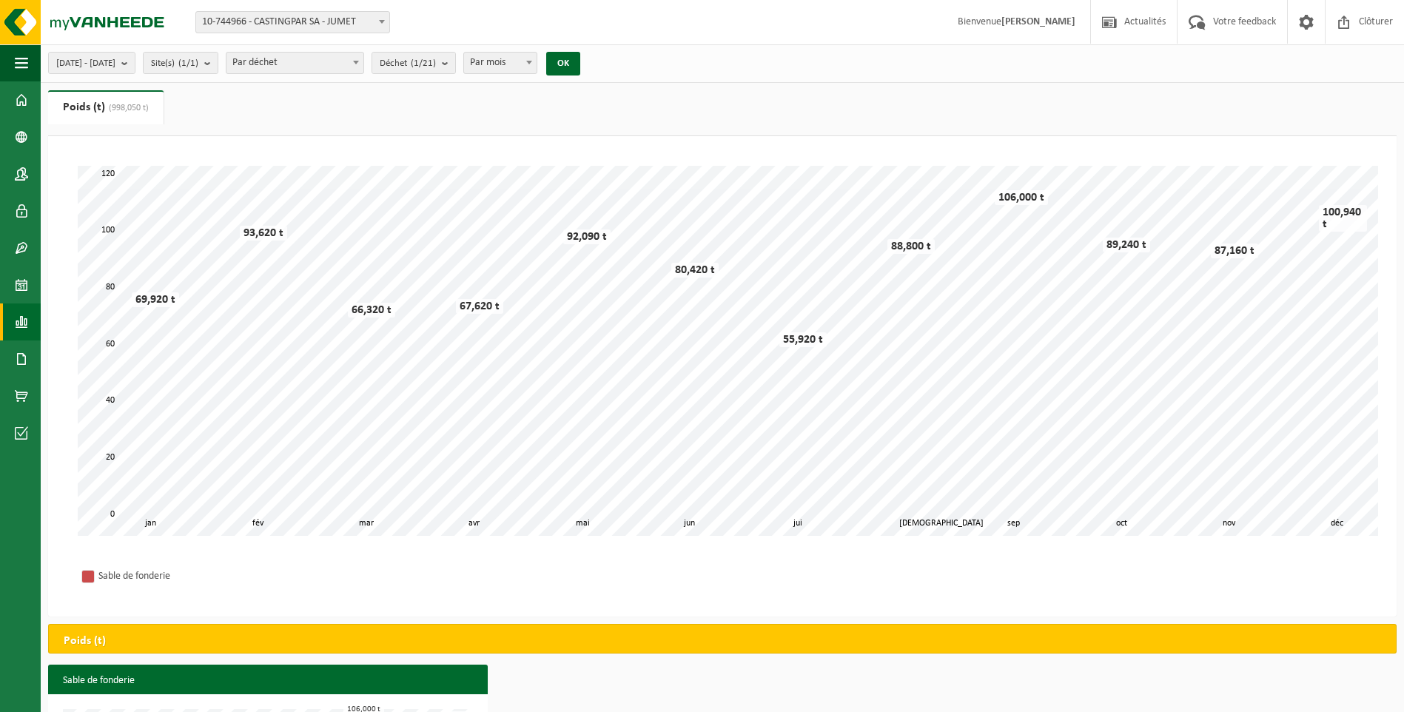
click at [137, 99] on link "Poids (t) (998,050 t)" at bounding box center [105, 107] width 115 height 34
click at [115, 69] on span "[DATE] - [DATE]" at bounding box center [85, 64] width 59 height 22
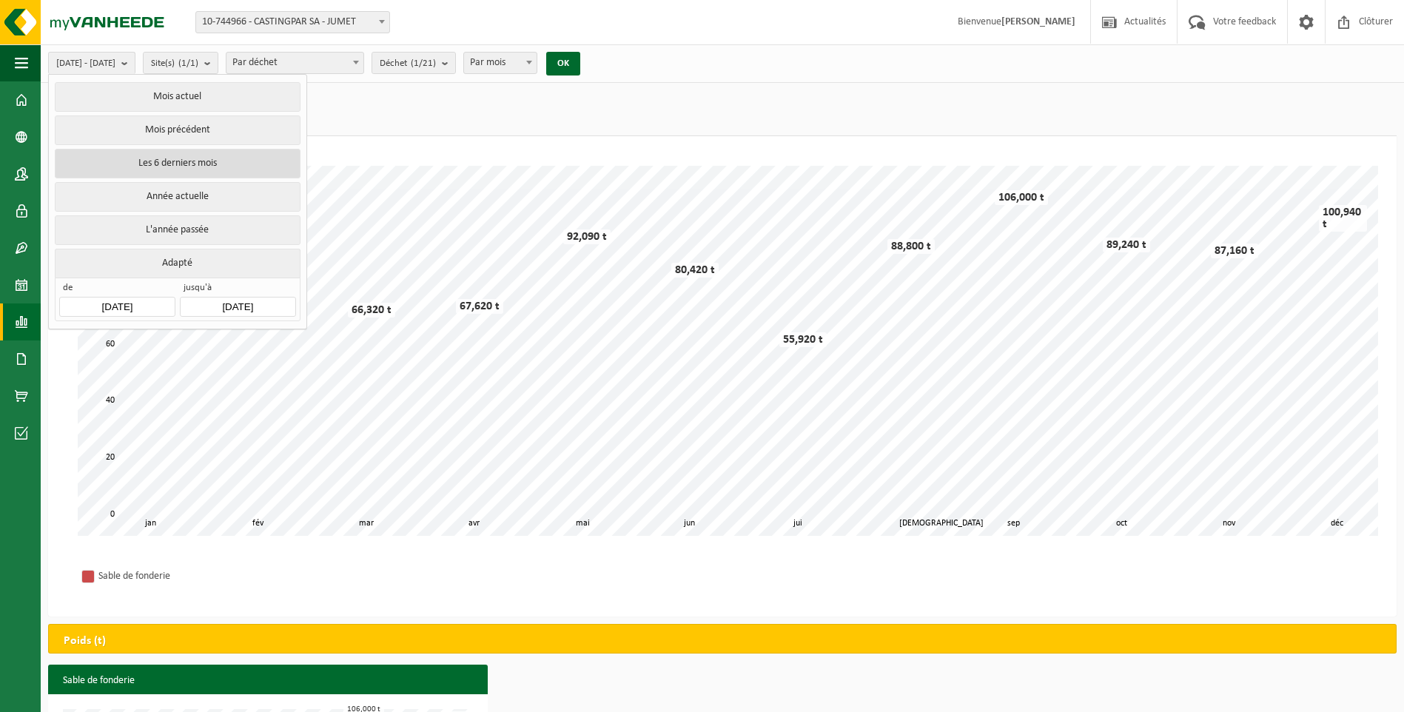
click at [173, 169] on button "Les 6 derniers mois" at bounding box center [177, 164] width 245 height 30
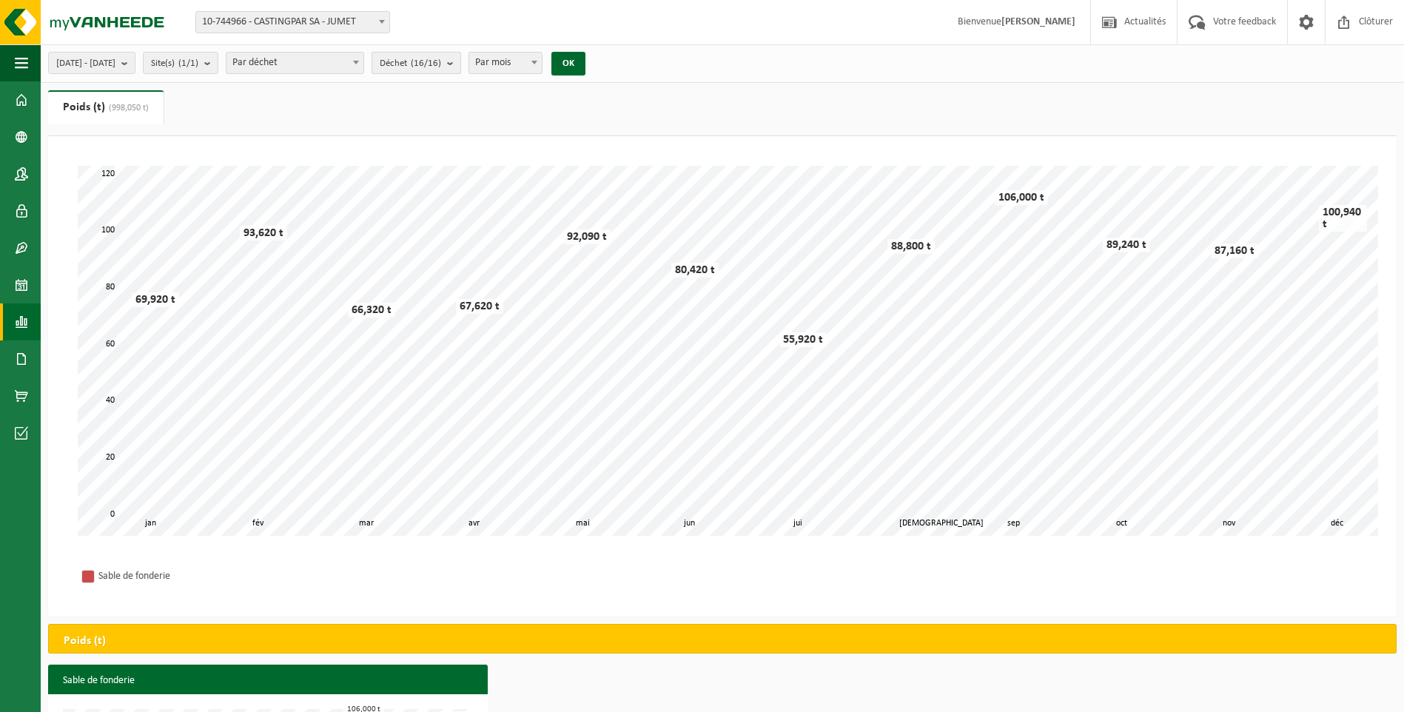
click at [441, 64] on count "(16/16)" at bounding box center [426, 63] width 30 height 10
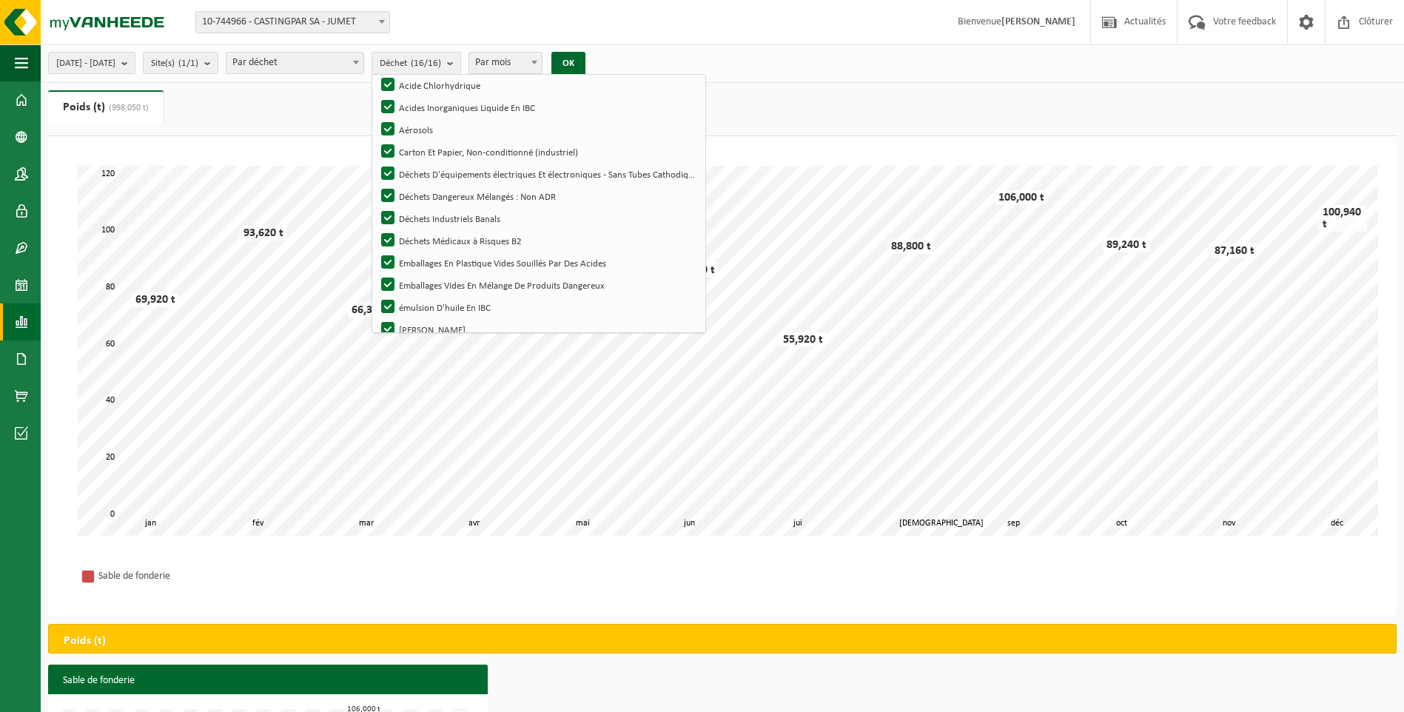
scroll to position [0, 0]
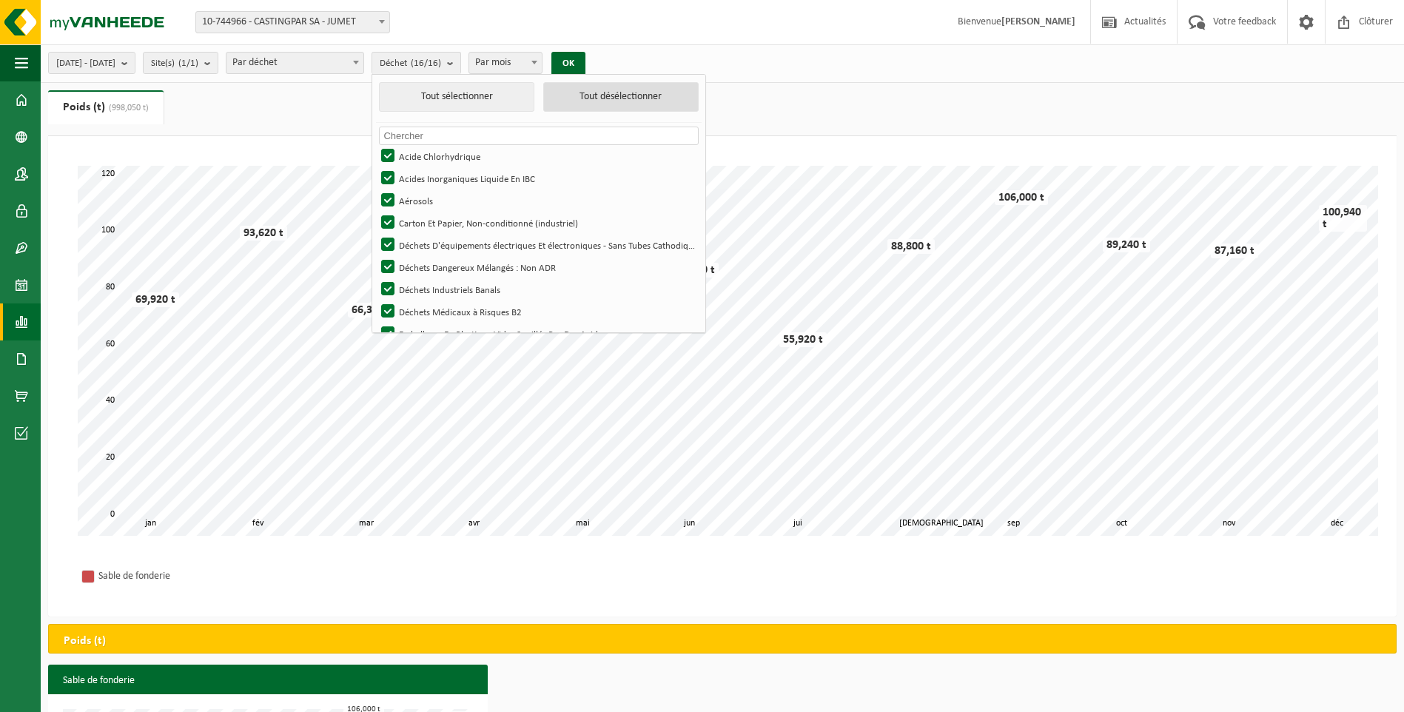
click at [626, 96] on button "Tout désélectionner" at bounding box center [620, 97] width 155 height 30
checkbox input "false"
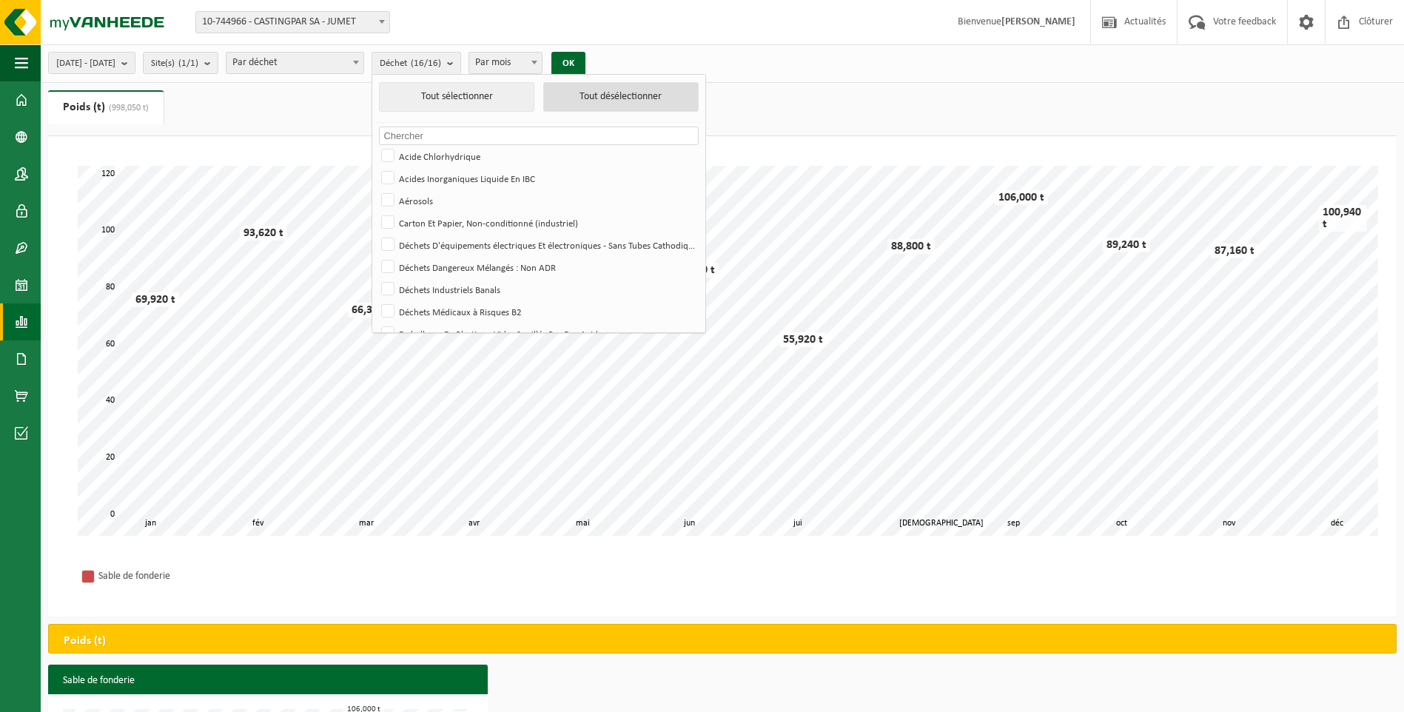
checkbox input "false"
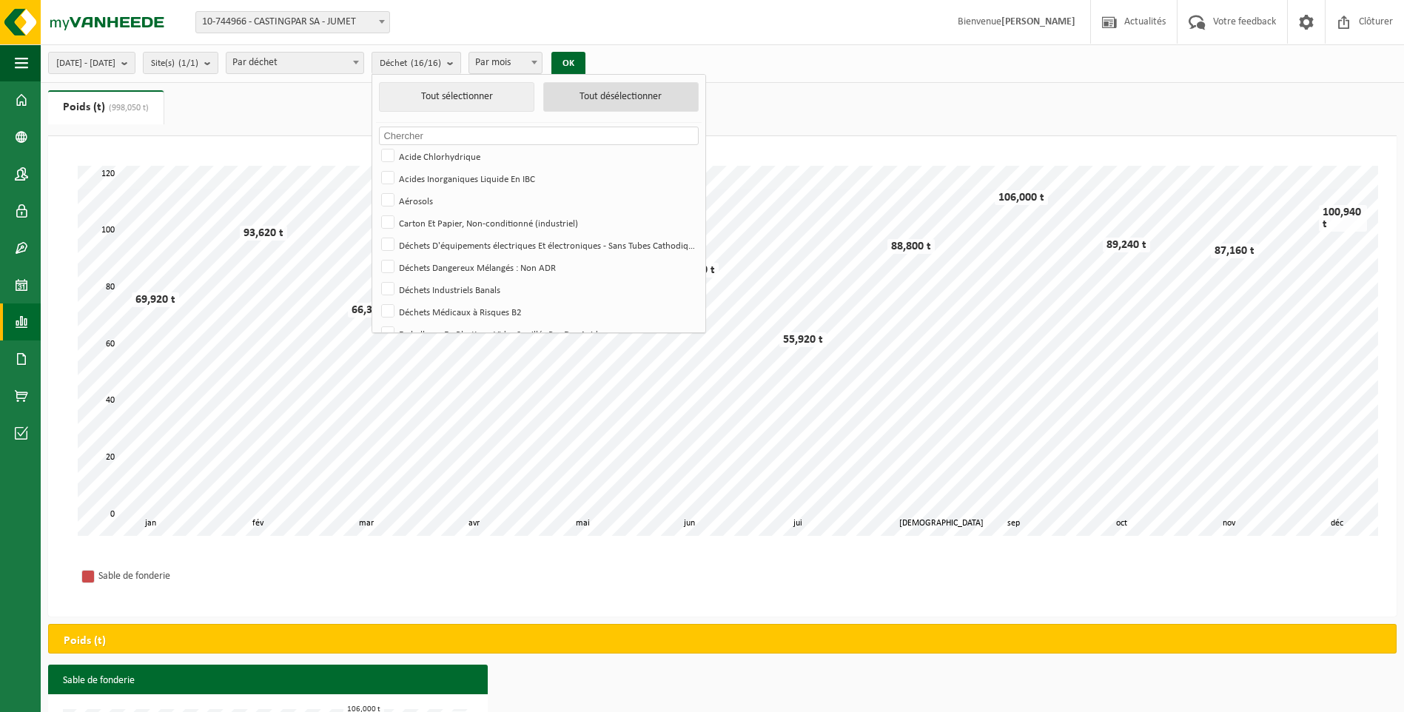
checkbox input "false"
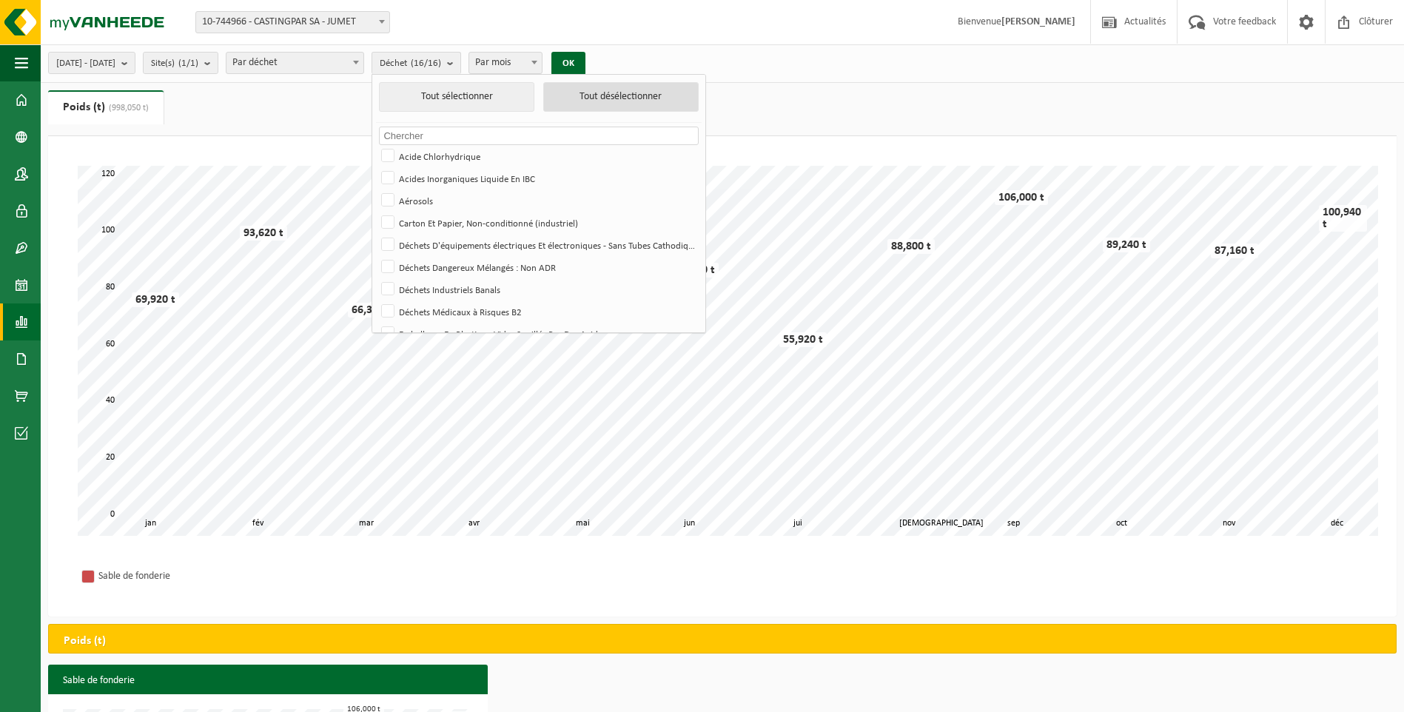
checkbox input "false"
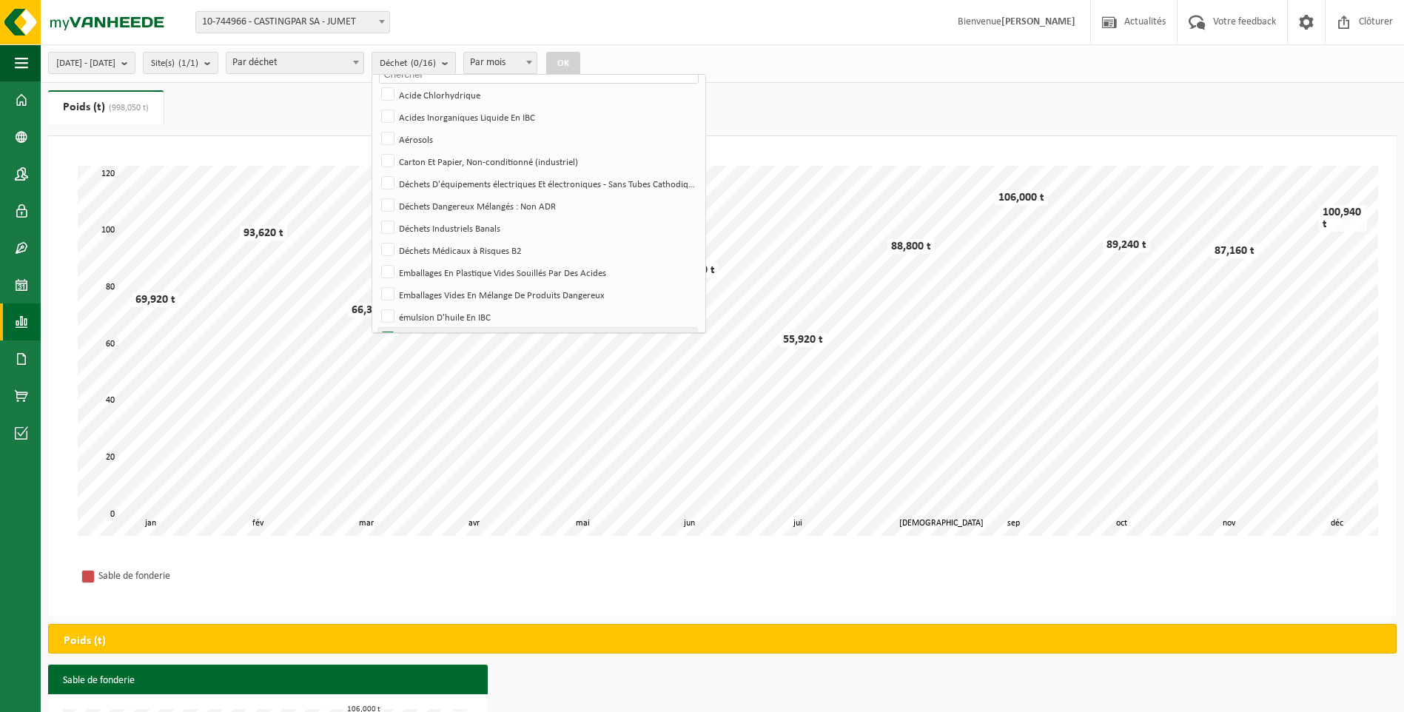
scroll to position [175, 0]
click at [448, 292] on label "Sable De Fonderie" at bounding box center [537, 292] width 319 height 22
click at [376, 281] on input "Sable De Fonderie" at bounding box center [375, 281] width 1 height 1
checkbox input "true"
click at [580, 56] on button "OK" at bounding box center [563, 64] width 34 height 24
